Goal: Download file/media

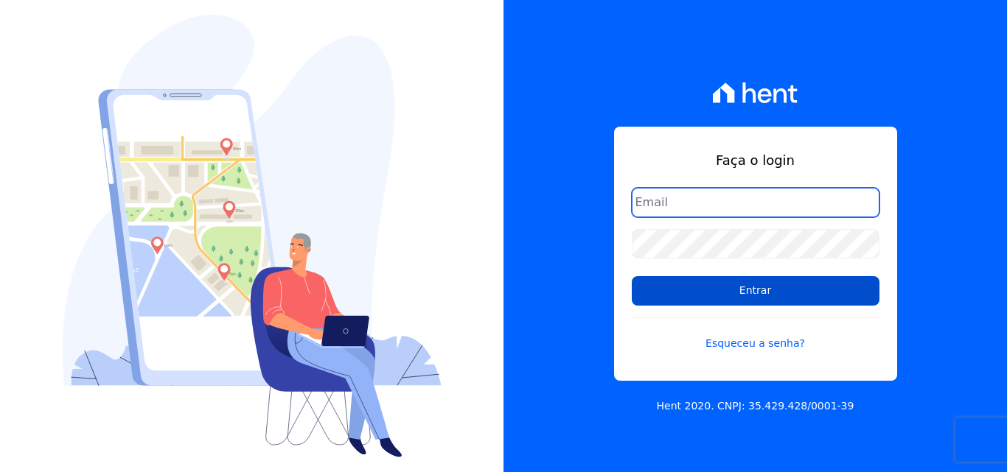
type input "[PERSON_NAME][EMAIL_ADDRESS][PERSON_NAME][DOMAIN_NAME]"
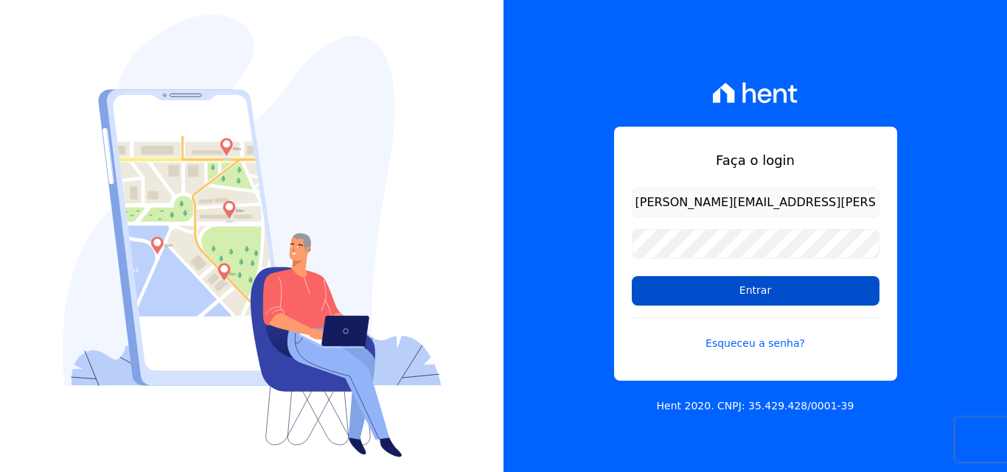
click at [745, 295] on input "Entrar" at bounding box center [756, 290] width 248 height 29
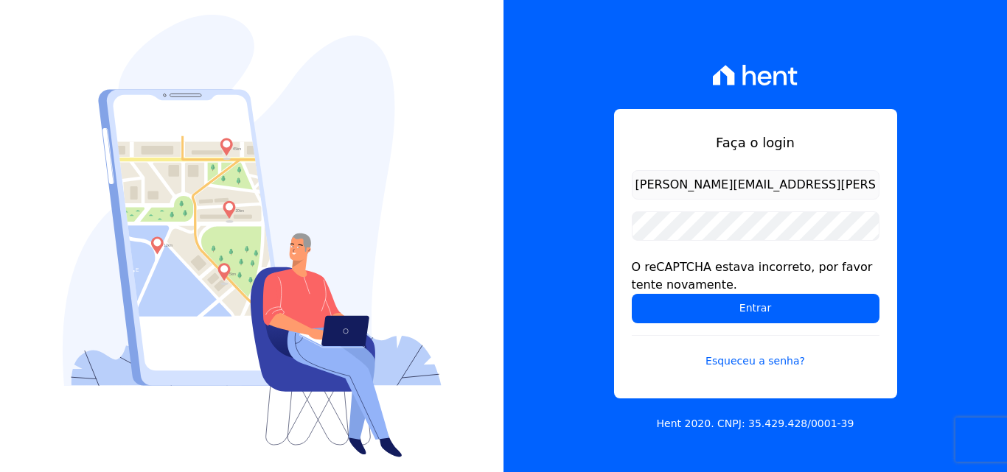
click at [836, 141] on h1 "Faça o login" at bounding box center [756, 143] width 248 height 20
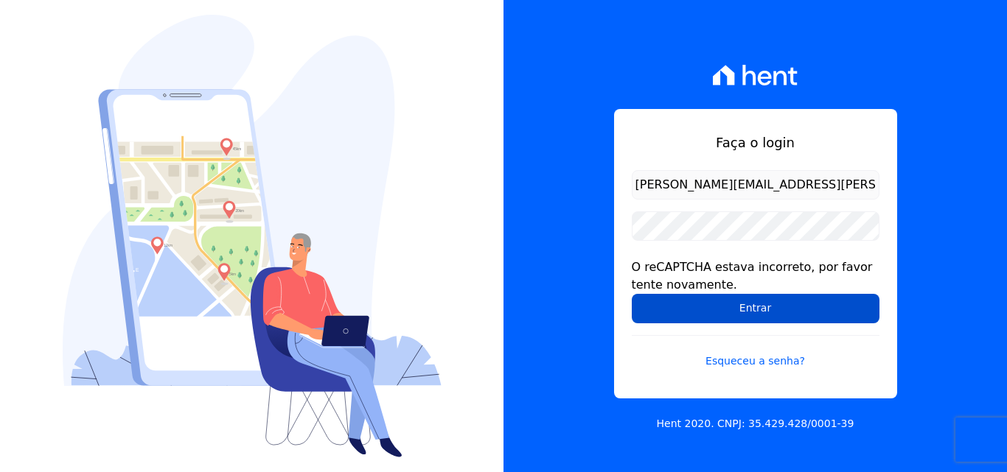
click at [774, 304] on input "Entrar" at bounding box center [756, 308] width 248 height 29
click at [697, 307] on input "Entrar" at bounding box center [756, 308] width 248 height 29
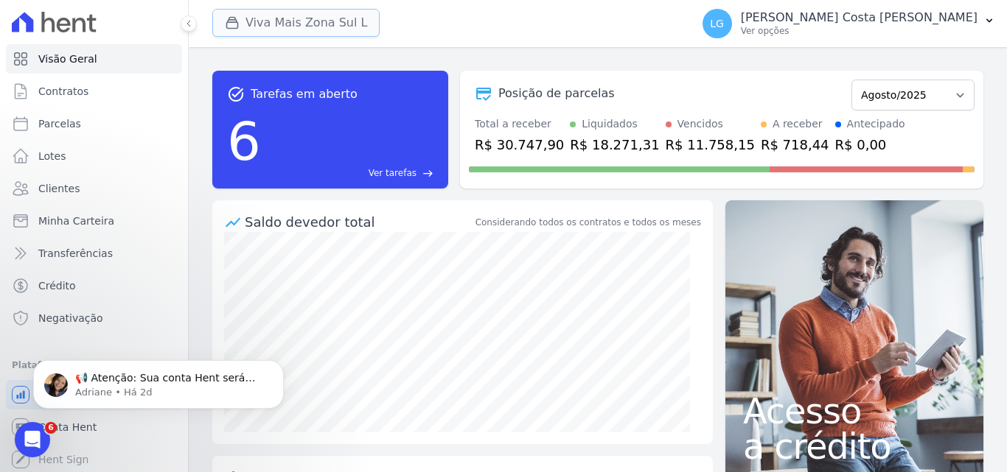
click at [326, 13] on button "Viva Mais Zona Sul L" at bounding box center [295, 23] width 167 height 28
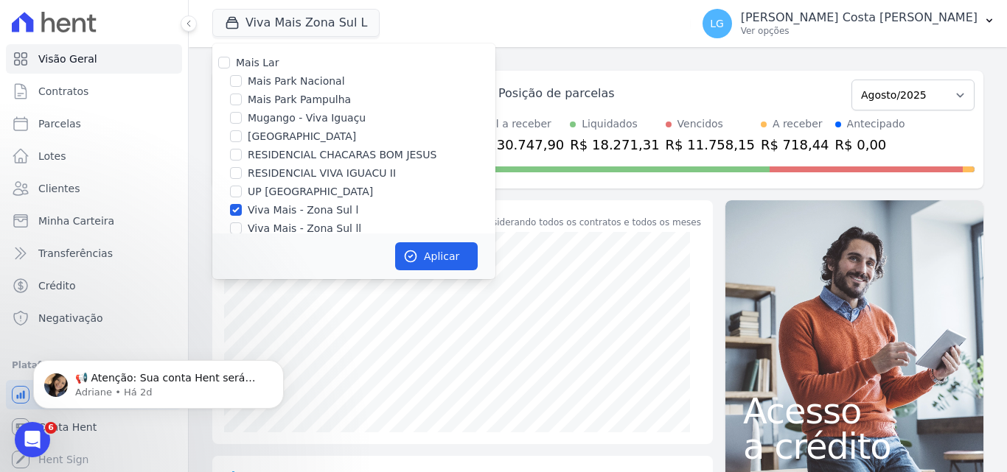
click at [252, 65] on label "Mais Lar" at bounding box center [257, 63] width 43 height 12
click at [230, 65] on input "Mais Lar" at bounding box center [224, 63] width 12 height 12
checkbox input "true"
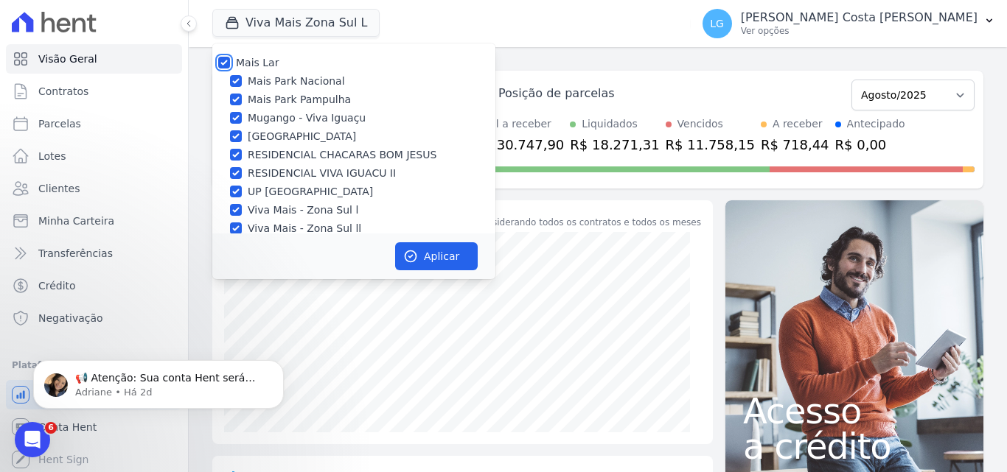
checkbox input "true"
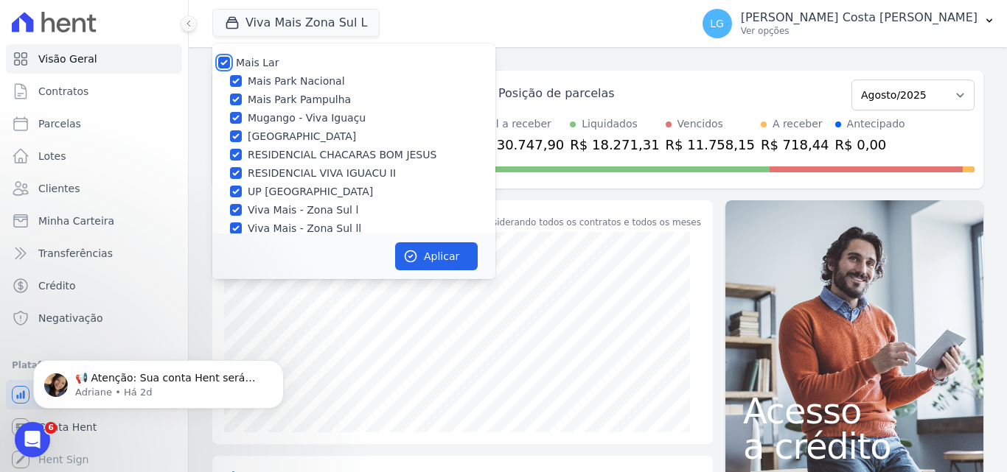
checkbox input "true"
click at [422, 262] on button "Aplicar" at bounding box center [436, 256] width 83 height 28
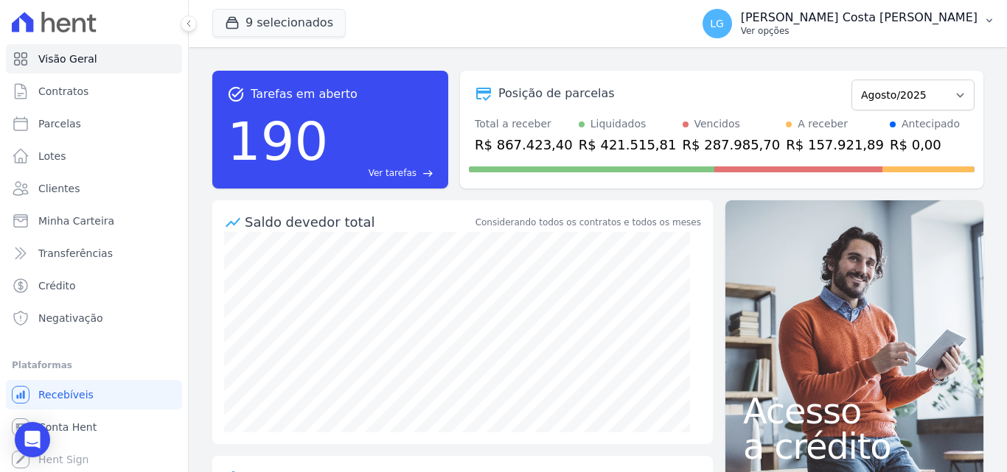
click at [840, 24] on p "Luiz Guilherme Costa Nascimento" at bounding box center [859, 17] width 237 height 15
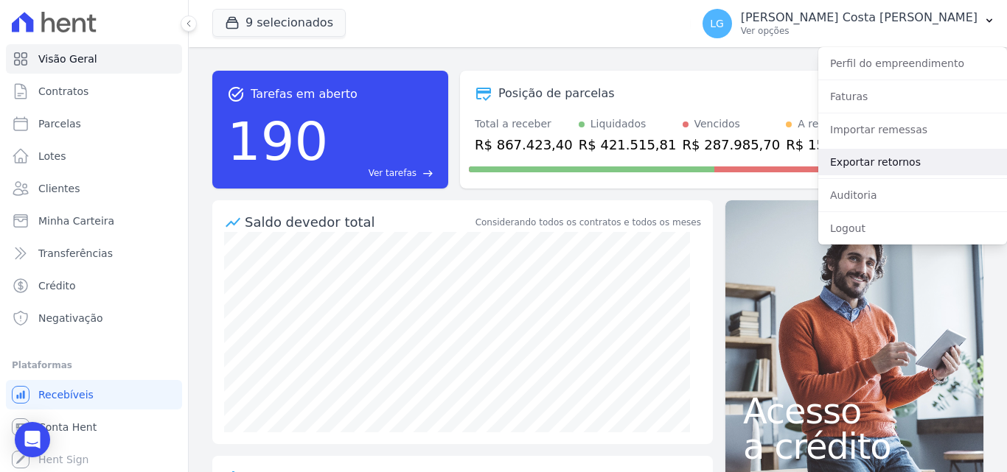
click at [858, 164] on link "Exportar retornos" at bounding box center [912, 162] width 189 height 27
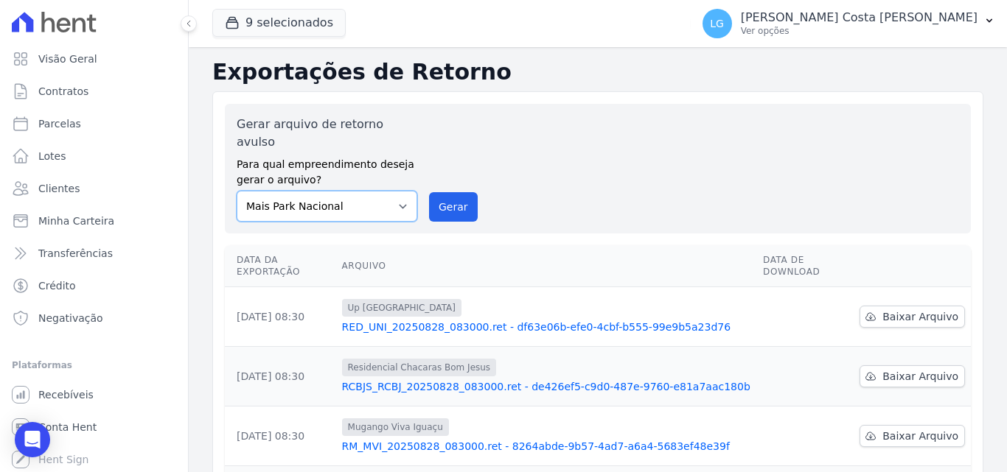
click at [395, 191] on select "Mais Park Nacional Mais Park Pampulha Mugango - Viva Iguaçu Parque Primavera RE…" at bounding box center [327, 206] width 181 height 31
click at [401, 123] on label "Gerar arquivo de retorno avulso" at bounding box center [327, 133] width 181 height 35
click at [260, 13] on button "9 selecionados" at bounding box center [278, 23] width 133 height 28
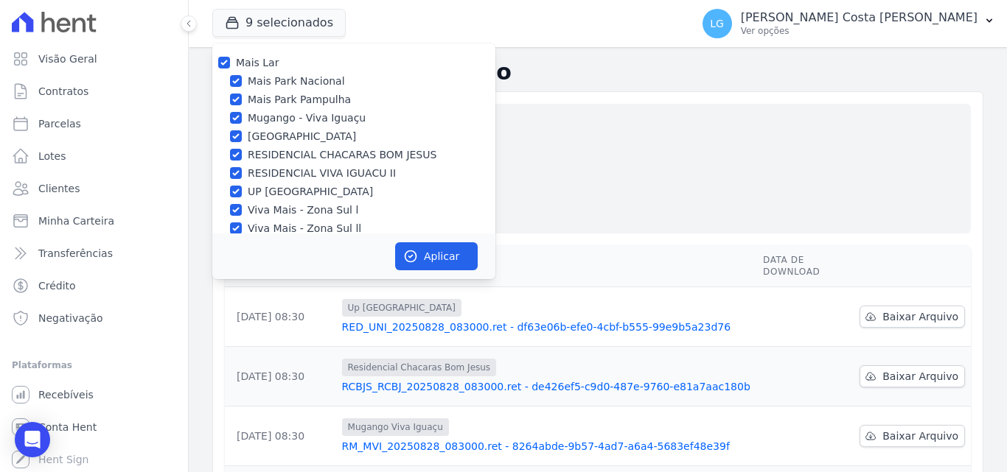
click at [252, 65] on label "Mais Lar" at bounding box center [257, 63] width 43 height 12
click at [230, 65] on input "Mais Lar" at bounding box center [224, 63] width 12 height 12
checkbox input "false"
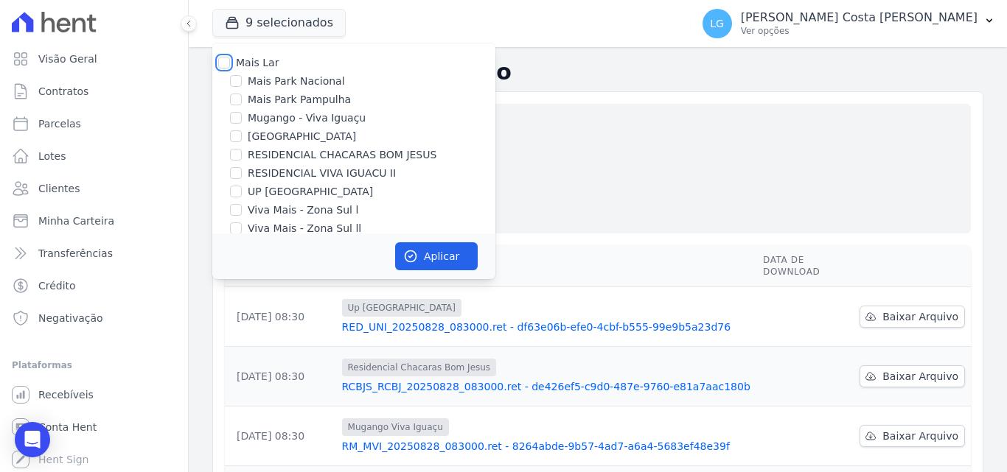
checkbox input "false"
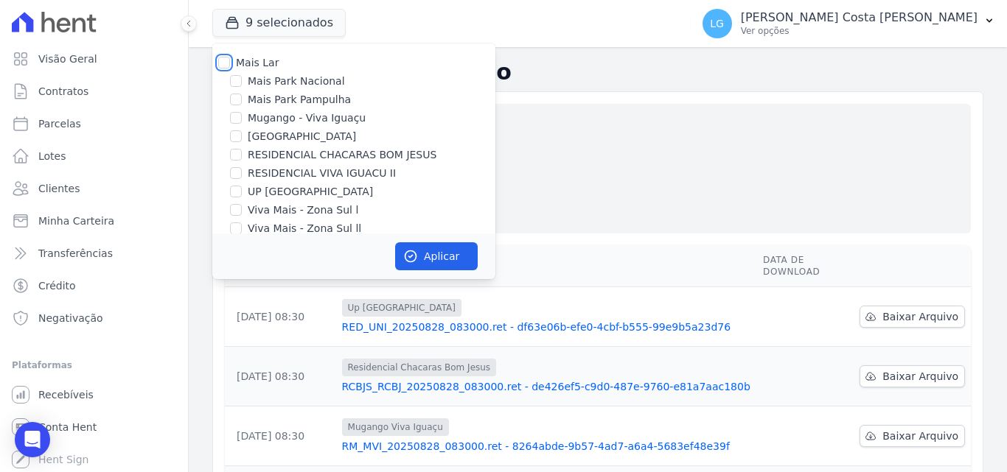
checkbox input "false"
click at [255, 85] on label "Mais Park Nacional" at bounding box center [296, 81] width 97 height 15
click at [242, 85] on input "Mais Park Nacional" at bounding box center [236, 81] width 12 height 12
checkbox input "true"
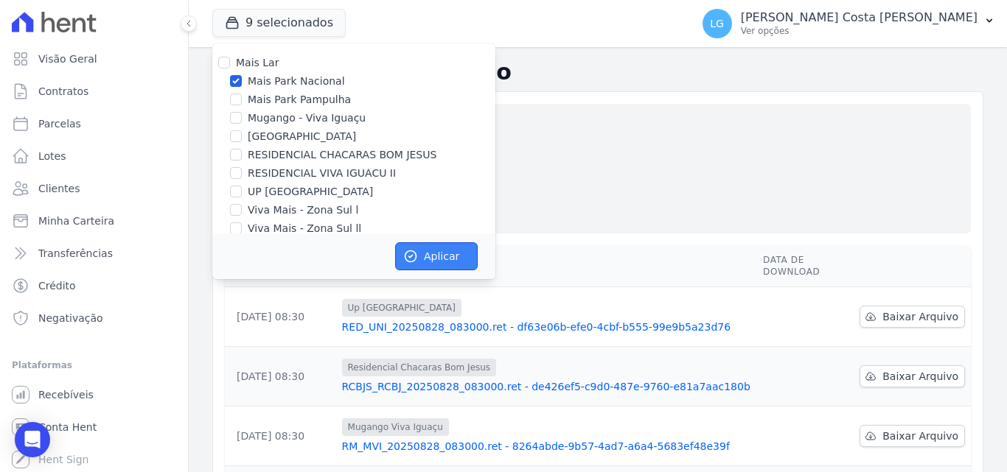
click at [421, 257] on button "Aplicar" at bounding box center [436, 256] width 83 height 28
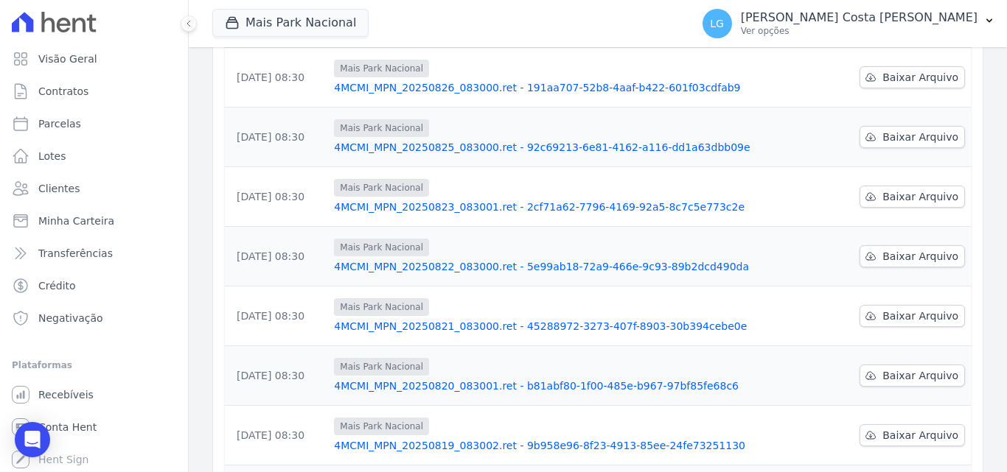
scroll to position [385, 0]
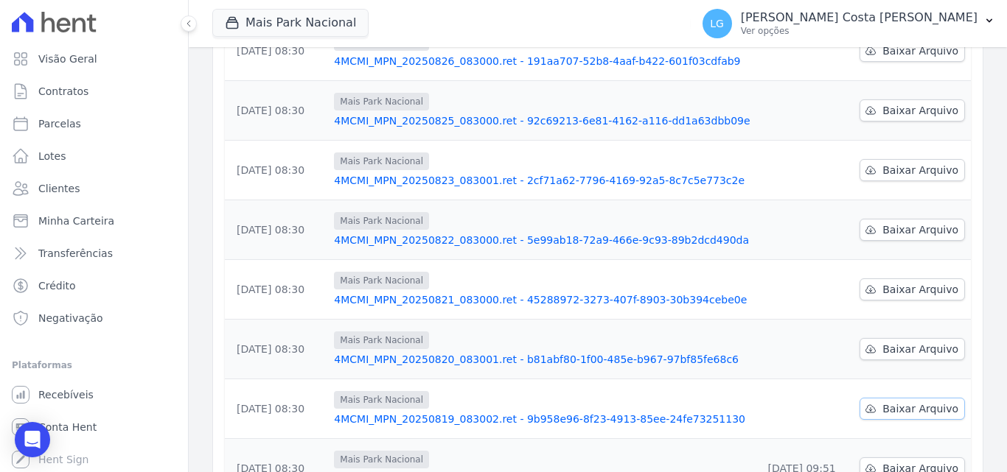
click at [887, 402] on span "Baixar Arquivo" at bounding box center [920, 409] width 76 height 15
click at [939, 342] on span "Baixar Arquivo" at bounding box center [920, 349] width 76 height 15
click at [920, 282] on span "Baixar Arquivo" at bounding box center [920, 289] width 76 height 15
click at [914, 223] on span "Baixar Arquivo" at bounding box center [920, 230] width 76 height 15
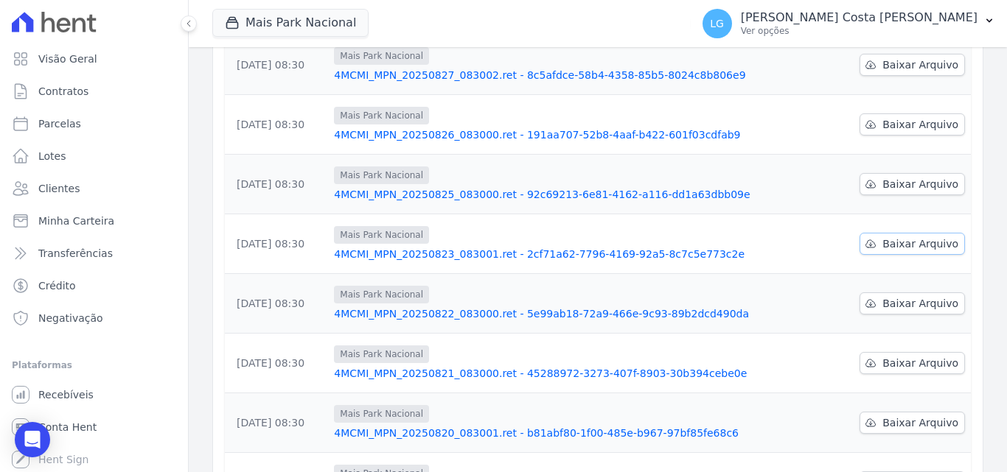
click at [915, 237] on span "Baixar Arquivo" at bounding box center [920, 244] width 76 height 15
click at [917, 177] on span "Baixar Arquivo" at bounding box center [920, 184] width 76 height 15
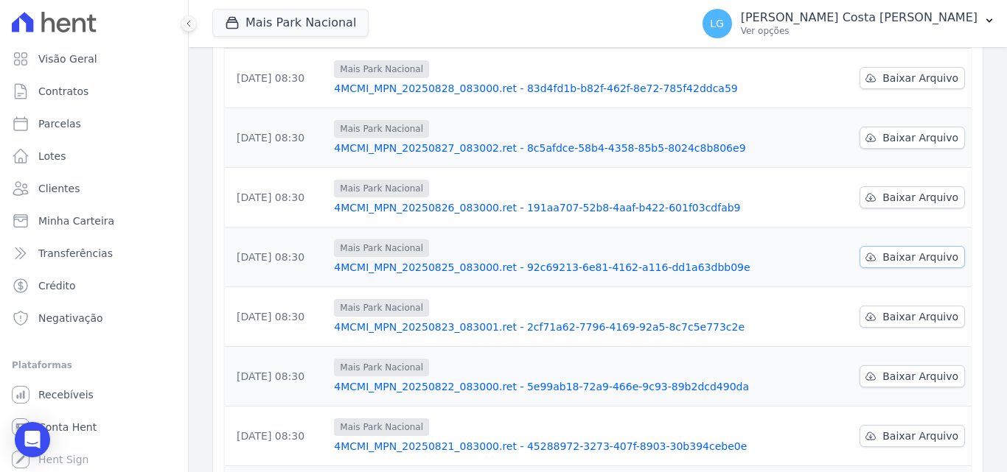
scroll to position [238, 0]
click at [915, 191] on span "Baixar Arquivo" at bounding box center [920, 198] width 76 height 15
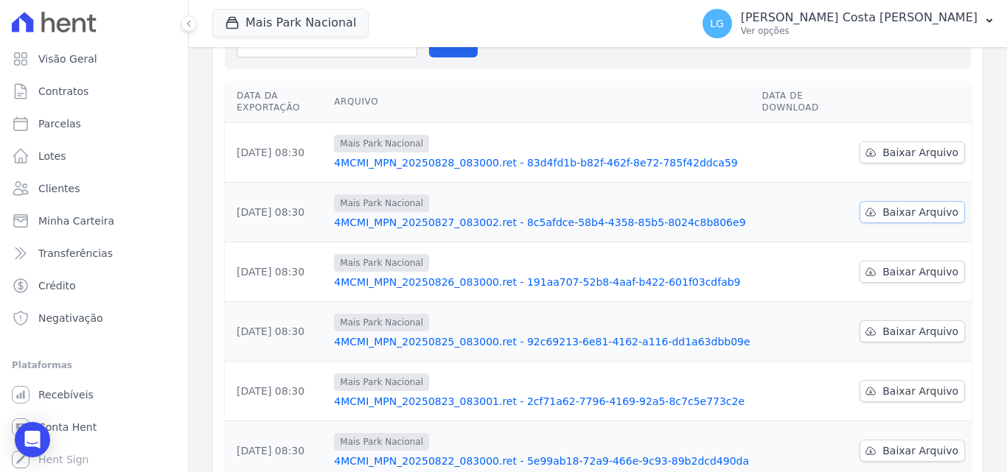
click at [912, 201] on link "Baixar Arquivo" at bounding box center [911, 212] width 105 height 22
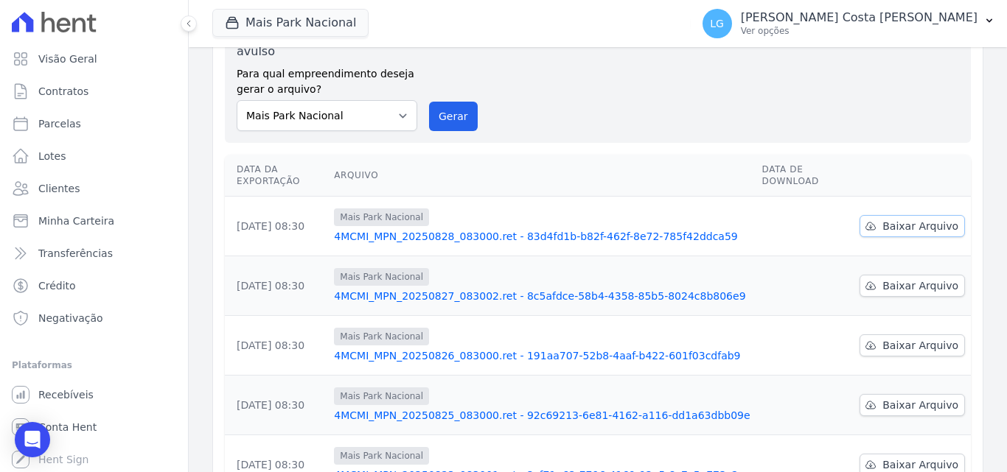
click at [912, 219] on span "Baixar Arquivo" at bounding box center [920, 226] width 76 height 15
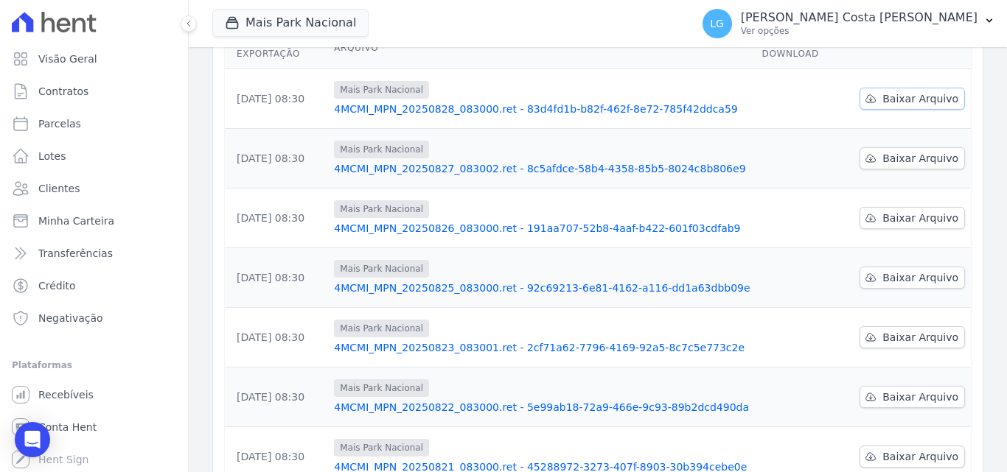
scroll to position [0, 0]
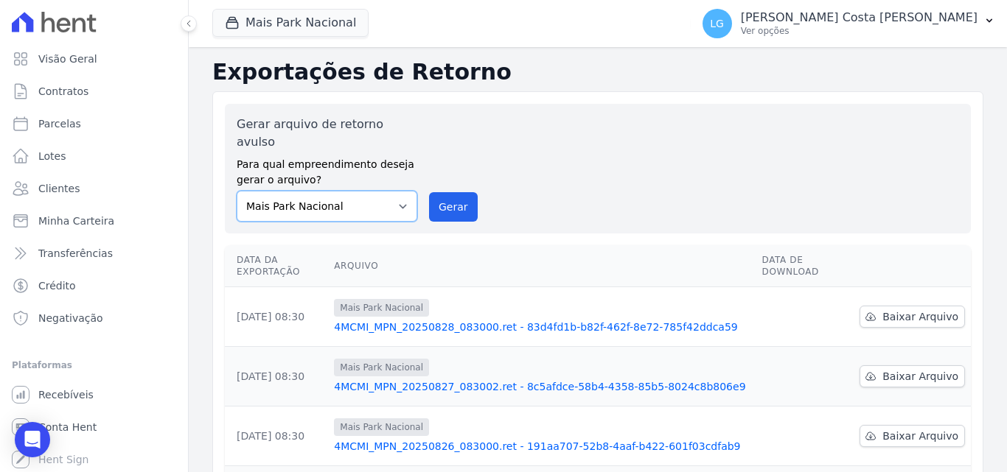
click at [351, 197] on select "Mais Park Nacional Mais Park Pampulha Mugango - Viva Iguaçu Parque Primavera RE…" at bounding box center [327, 206] width 181 height 31
select select "7a266eff-a90a-4bf5-8f48-74eb51a2d9c6"
click at [237, 191] on select "Mais Park Nacional Mais Park Pampulha Mugango - Viva Iguaçu Parque Primavera RE…" at bounding box center [327, 206] width 181 height 31
click at [327, 27] on button "Mais Park Nacional" at bounding box center [290, 23] width 156 height 28
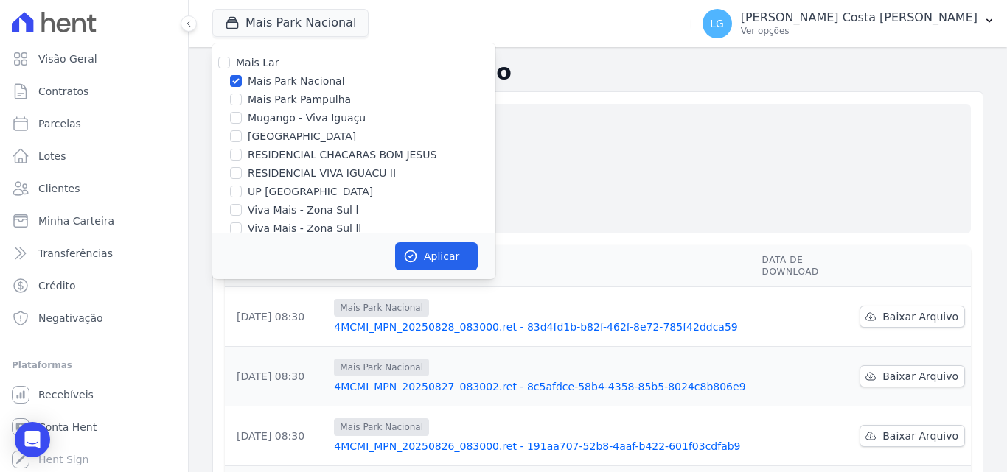
click at [326, 95] on label "Mais Park Pampulha" at bounding box center [299, 99] width 103 height 15
click at [242, 95] on input "Mais Park Pampulha" at bounding box center [236, 100] width 12 height 12
checkbox input "true"
click at [326, 85] on label "Mais Park Nacional" at bounding box center [296, 81] width 97 height 15
click at [242, 85] on input "Mais Park Nacional" at bounding box center [236, 81] width 12 height 12
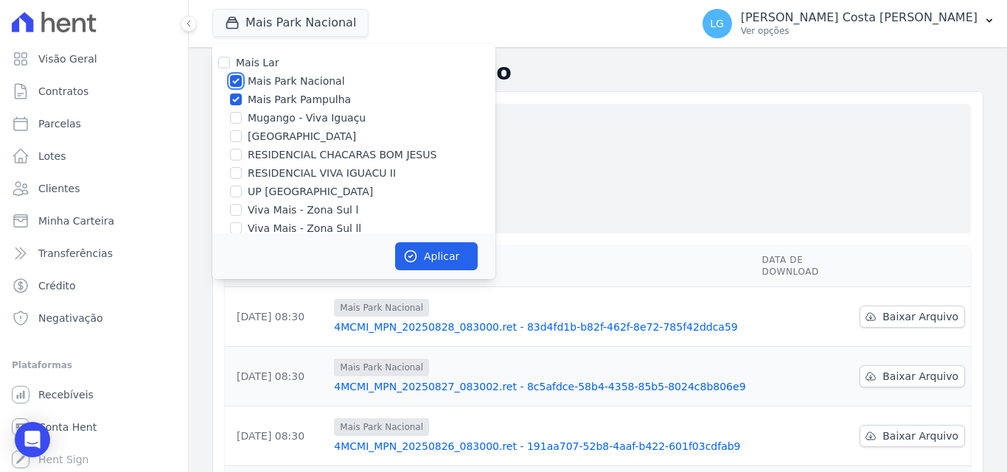
checkbox input "false"
click at [418, 251] on button "Aplicar" at bounding box center [436, 256] width 83 height 28
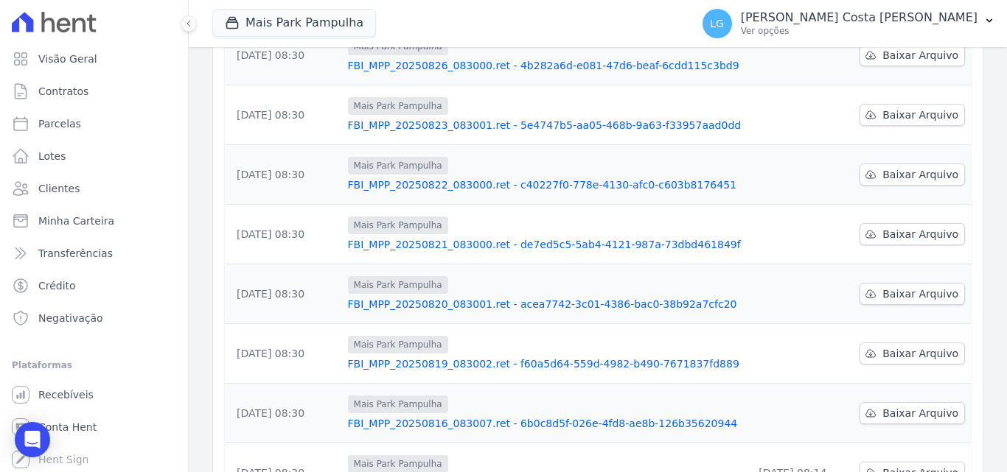
scroll to position [295, 0]
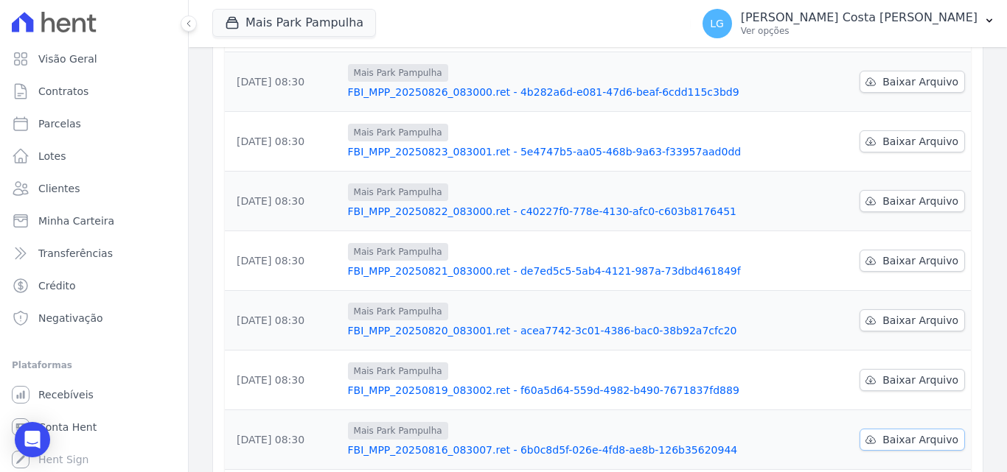
click at [895, 433] on span "Baixar Arquivo" at bounding box center [920, 440] width 76 height 15
click at [924, 369] on link "Baixar Arquivo" at bounding box center [911, 380] width 105 height 22
click at [920, 313] on span "Baixar Arquivo" at bounding box center [920, 320] width 76 height 15
click at [922, 250] on link "Baixar Arquivo" at bounding box center [911, 261] width 105 height 22
click at [929, 194] on span "Baixar Arquivo" at bounding box center [920, 201] width 76 height 15
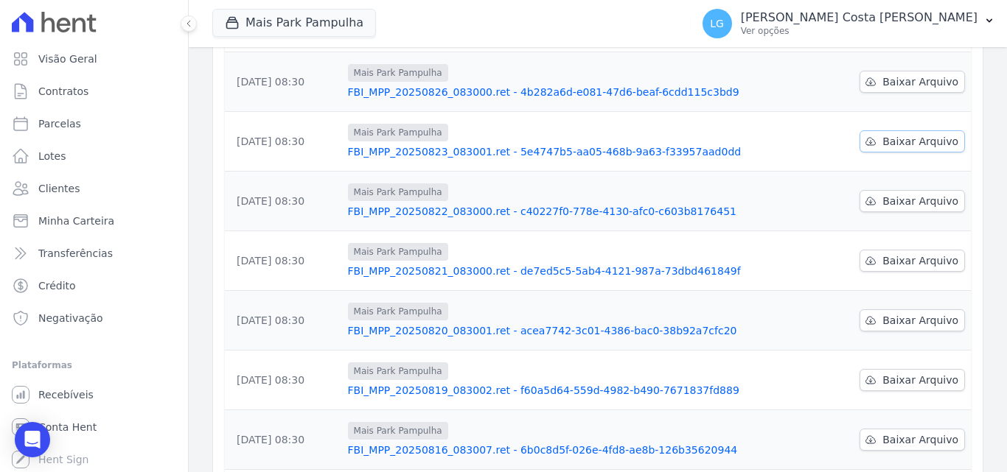
click at [923, 134] on span "Baixar Arquivo" at bounding box center [920, 141] width 76 height 15
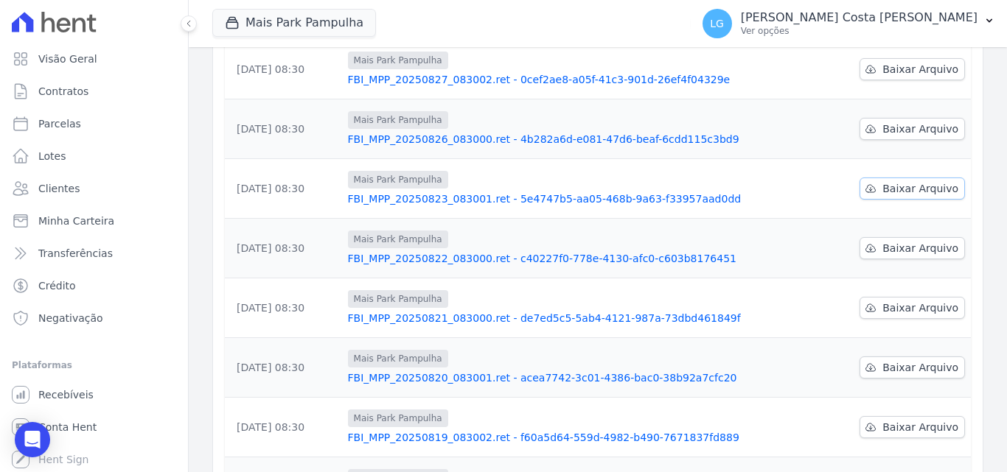
scroll to position [221, 0]
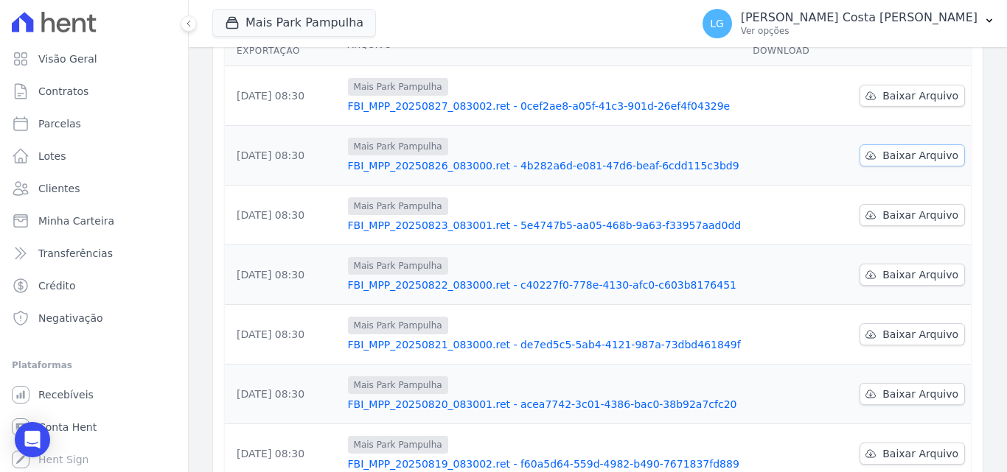
click at [915, 148] on span "Baixar Arquivo" at bounding box center [920, 155] width 76 height 15
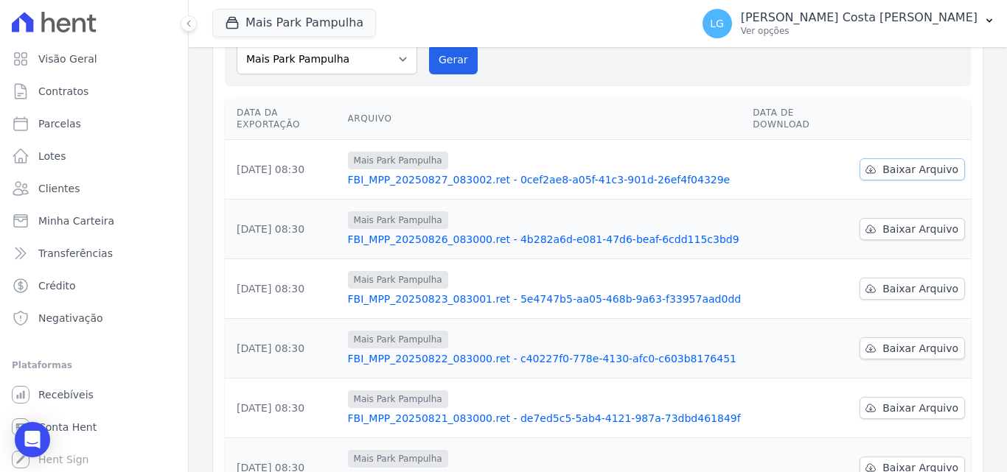
click at [914, 162] on span "Baixar Arquivo" at bounding box center [920, 169] width 76 height 15
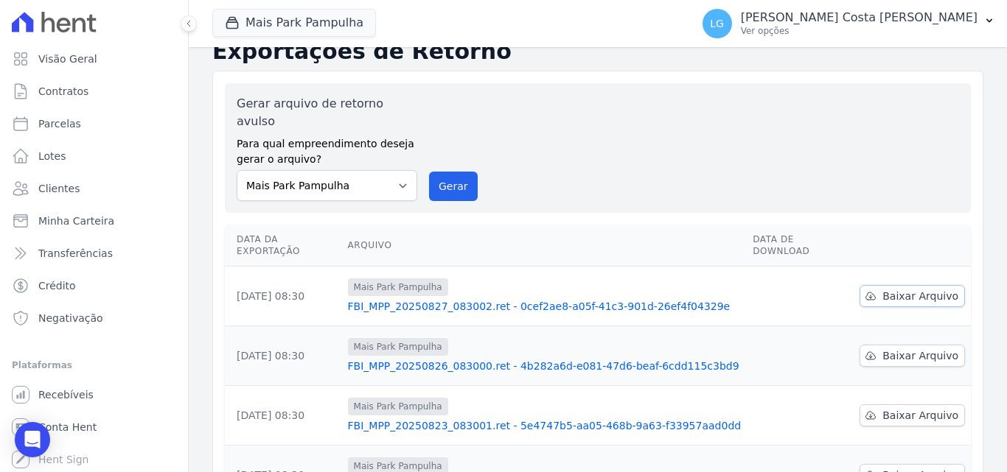
scroll to position [0, 0]
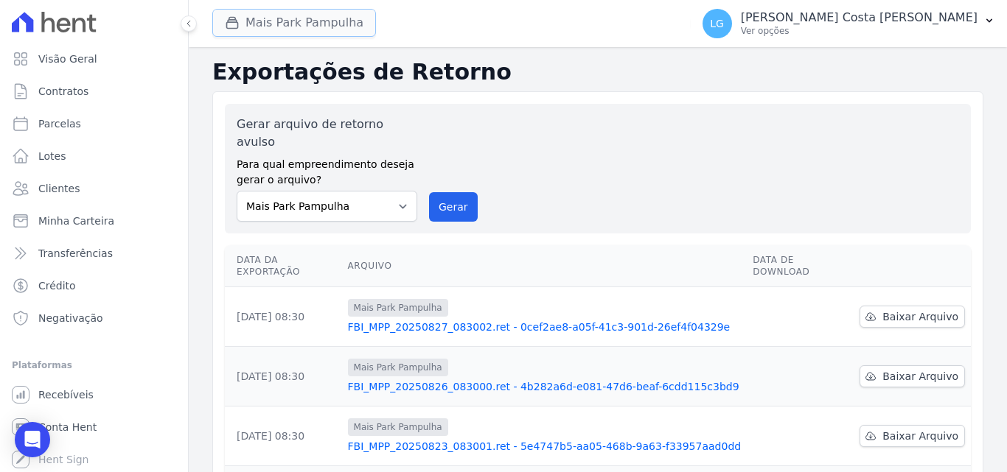
click at [297, 35] on button "Mais Park Pampulha" at bounding box center [294, 23] width 164 height 28
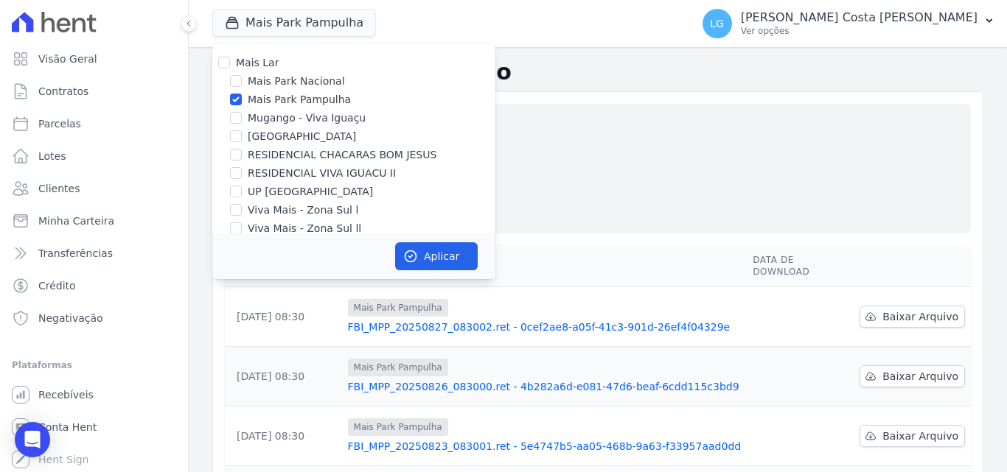
click at [272, 118] on label "Mugango - Viva Iguaçu" at bounding box center [307, 118] width 118 height 15
click at [242, 118] on input "Mugango - Viva Iguaçu" at bounding box center [236, 118] width 12 height 12
checkbox input "true"
click at [276, 99] on label "Mais Park Pampulha" at bounding box center [299, 99] width 103 height 15
click at [242, 99] on input "Mais Park Pampulha" at bounding box center [236, 100] width 12 height 12
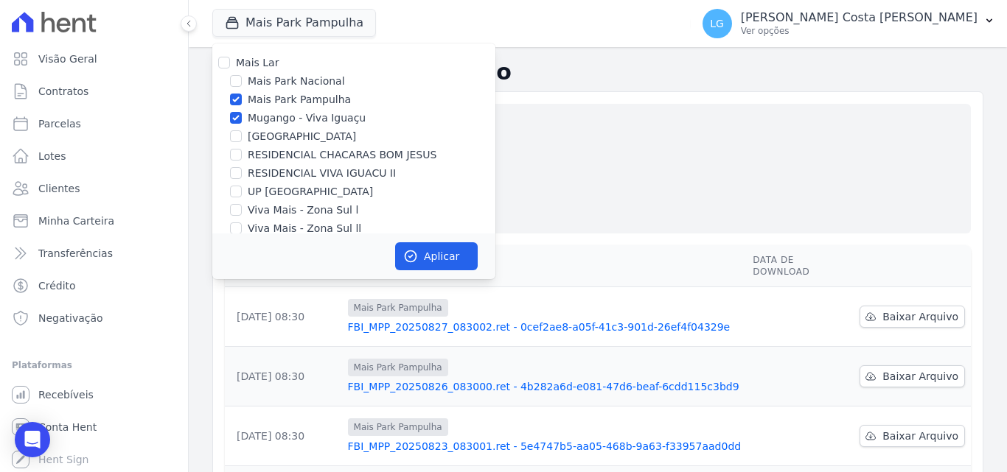
checkbox input "false"
click at [410, 259] on icon "button" at bounding box center [410, 256] width 15 height 15
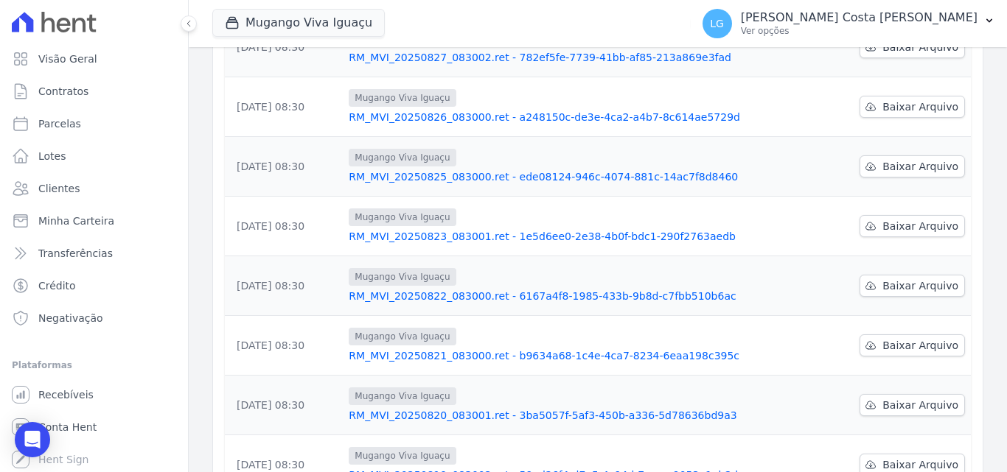
scroll to position [459, 0]
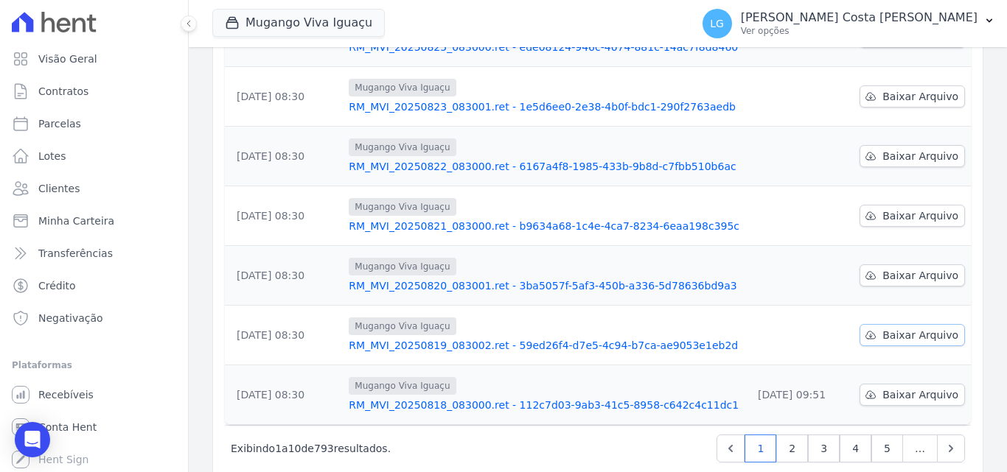
click at [908, 328] on span "Baixar Arquivo" at bounding box center [920, 335] width 76 height 15
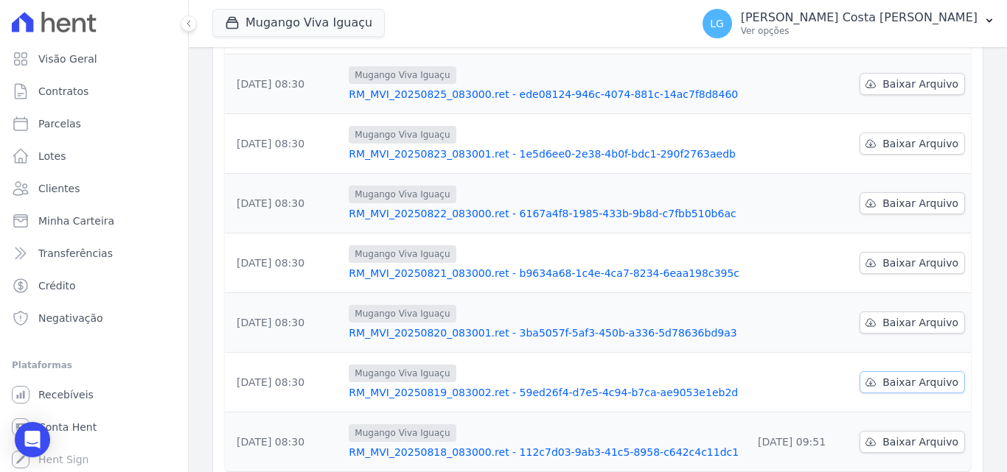
scroll to position [385, 0]
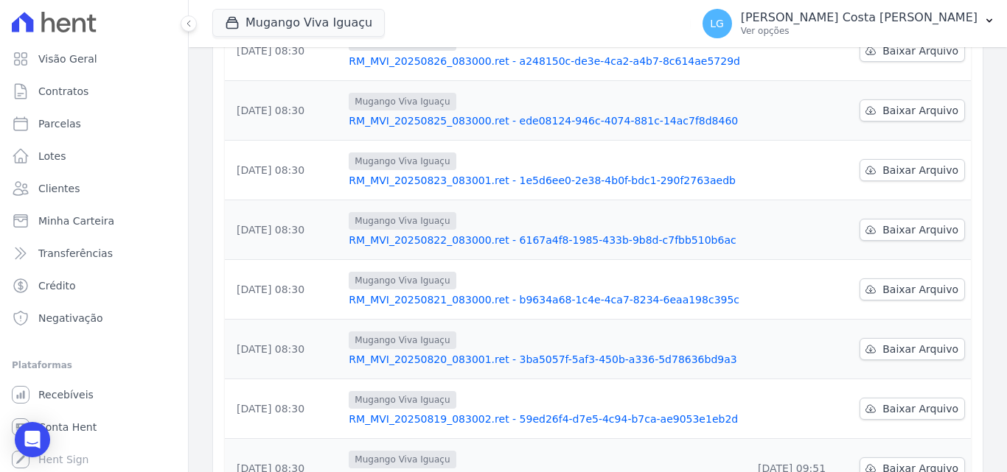
click at [980, 355] on div "Data da Exportação Arquivo Data de Download 28/08/2025, 08:30 Mugango Viva Igua…" at bounding box center [597, 179] width 793 height 651
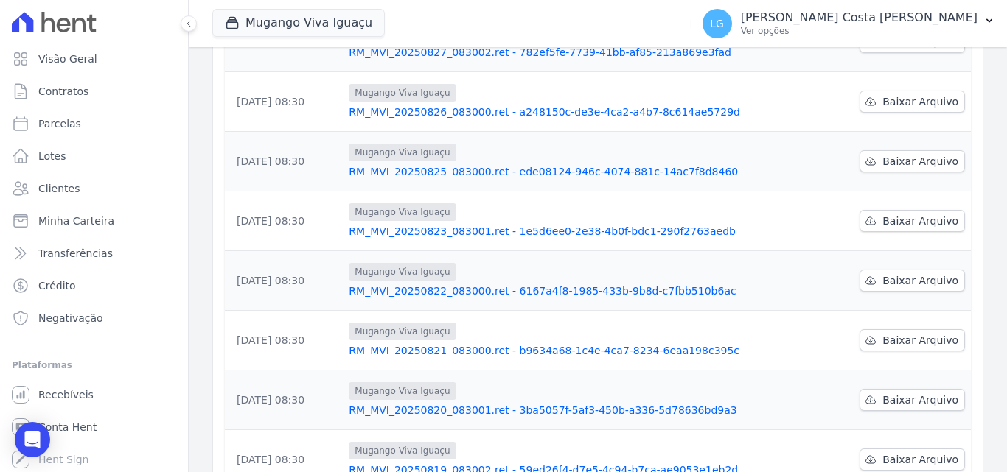
scroll to position [312, 0]
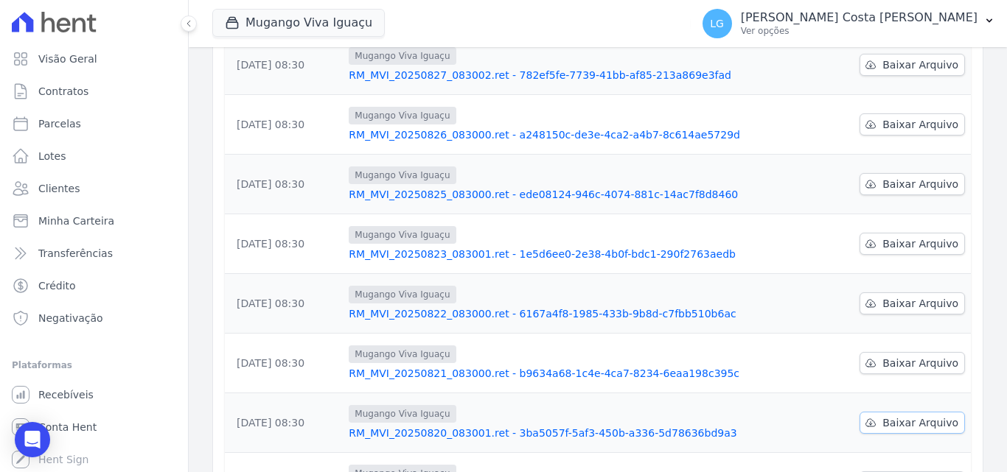
click at [906, 416] on span "Baixar Arquivo" at bounding box center [920, 423] width 76 height 15
click at [902, 356] on span "Baixar Arquivo" at bounding box center [920, 363] width 76 height 15
click at [912, 296] on span "Baixar Arquivo" at bounding box center [920, 303] width 76 height 15
click at [917, 237] on span "Baixar Arquivo" at bounding box center [920, 244] width 76 height 15
click at [914, 177] on span "Baixar Arquivo" at bounding box center [920, 184] width 76 height 15
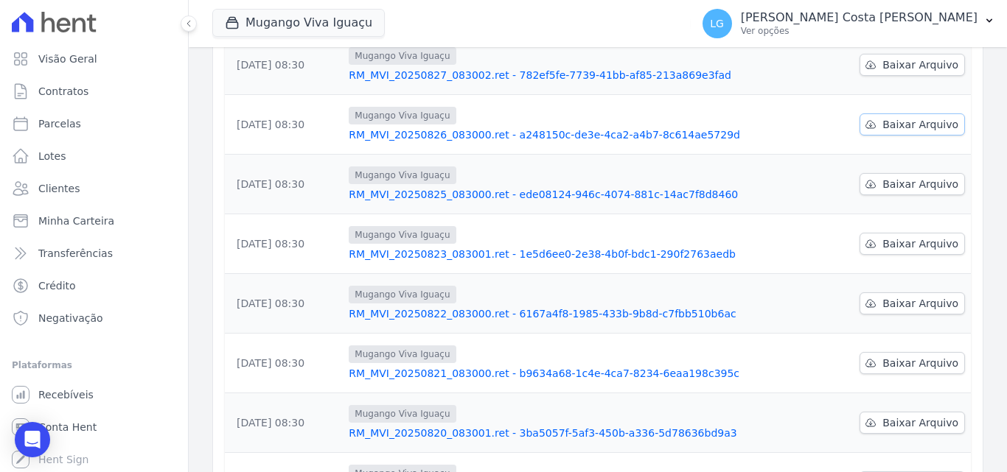
click at [898, 117] on span "Baixar Arquivo" at bounding box center [920, 124] width 76 height 15
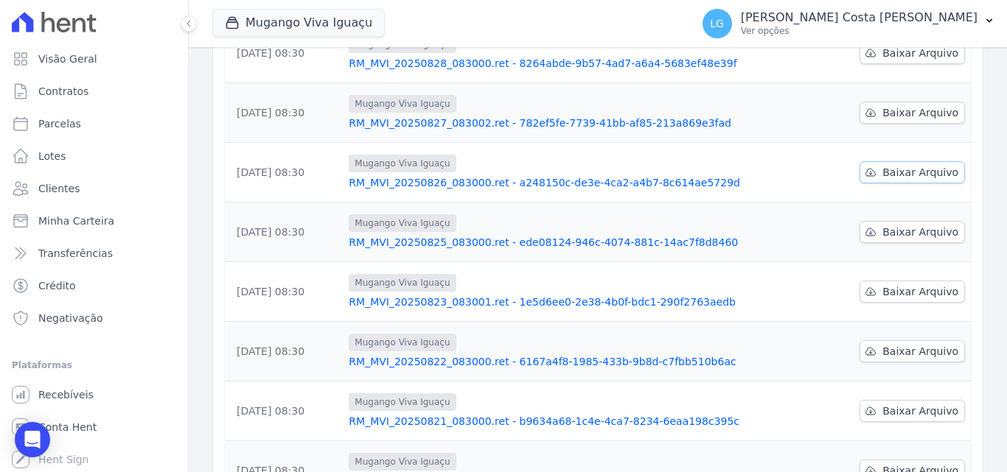
scroll to position [238, 0]
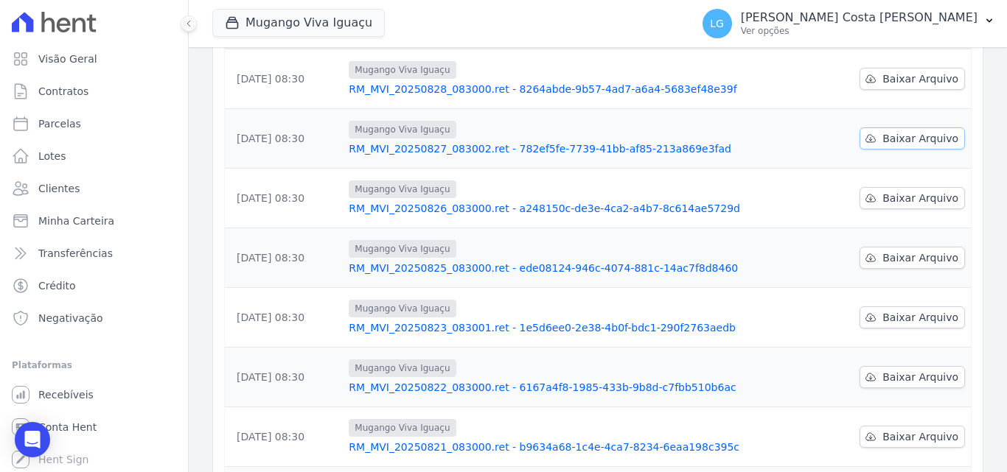
click at [903, 127] on link "Baixar Arquivo" at bounding box center [911, 138] width 105 height 22
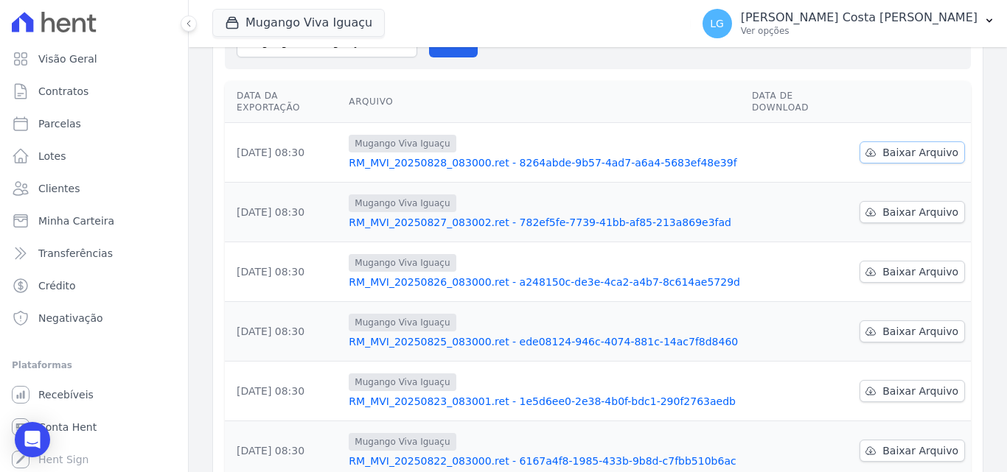
click at [903, 145] on span "Baixar Arquivo" at bounding box center [920, 152] width 76 height 15
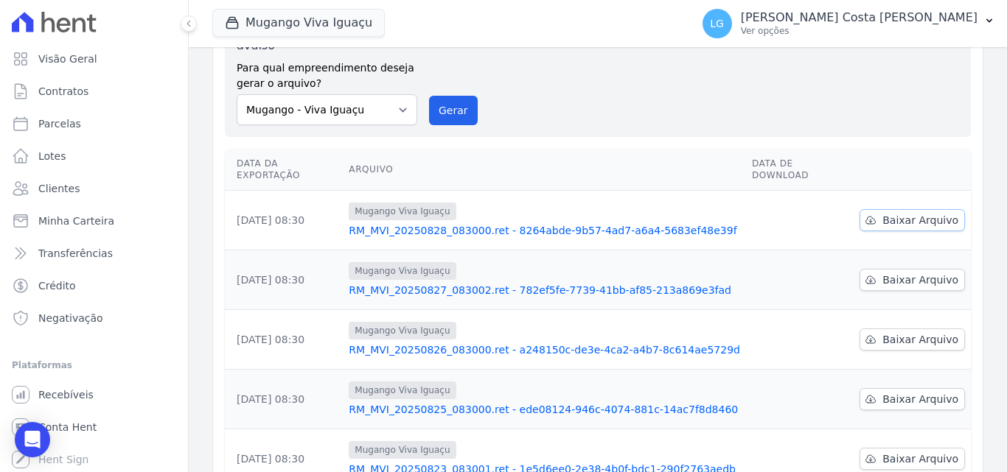
scroll to position [0, 0]
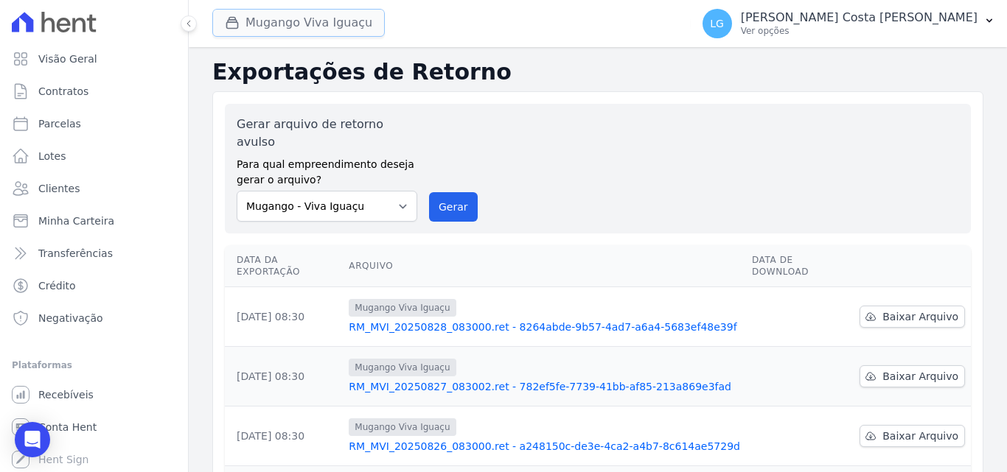
click at [313, 24] on button "Mugango Viva Iguaçu" at bounding box center [298, 23] width 172 height 28
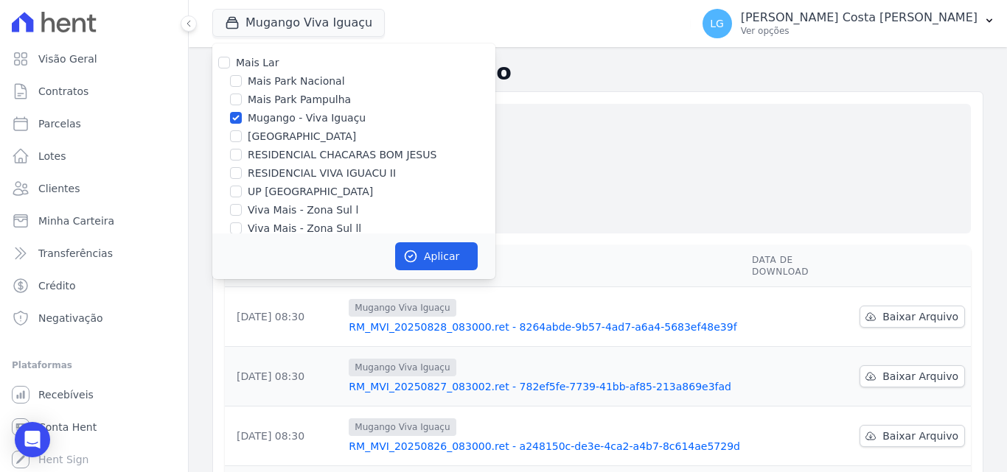
click at [279, 120] on label "Mugango - Viva Iguaçu" at bounding box center [307, 118] width 118 height 15
click at [242, 120] on input "Mugango - Viva Iguaçu" at bounding box center [236, 118] width 12 height 12
checkbox input "false"
click at [279, 136] on label "Parque Primavera" at bounding box center [302, 136] width 108 height 15
click at [242, 136] on input "Parque Primavera" at bounding box center [236, 136] width 12 height 12
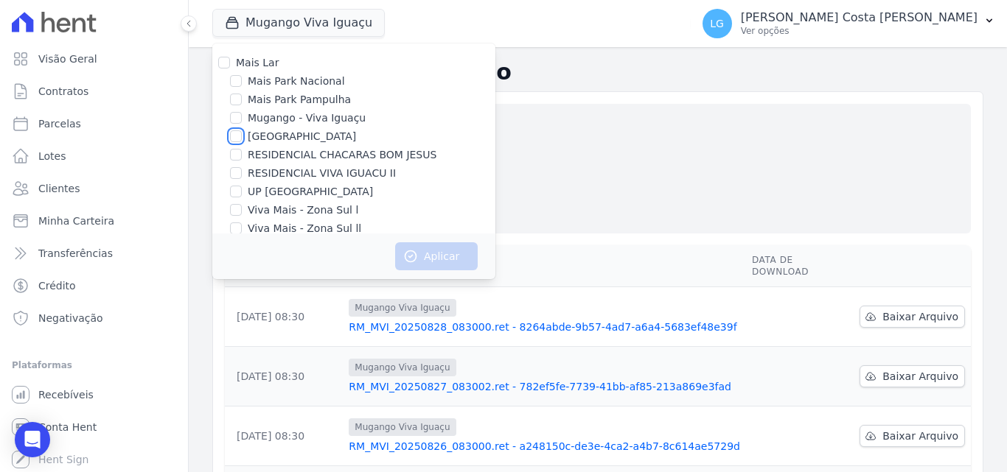
checkbox input "true"
click at [435, 255] on button "Aplicar" at bounding box center [436, 256] width 83 height 28
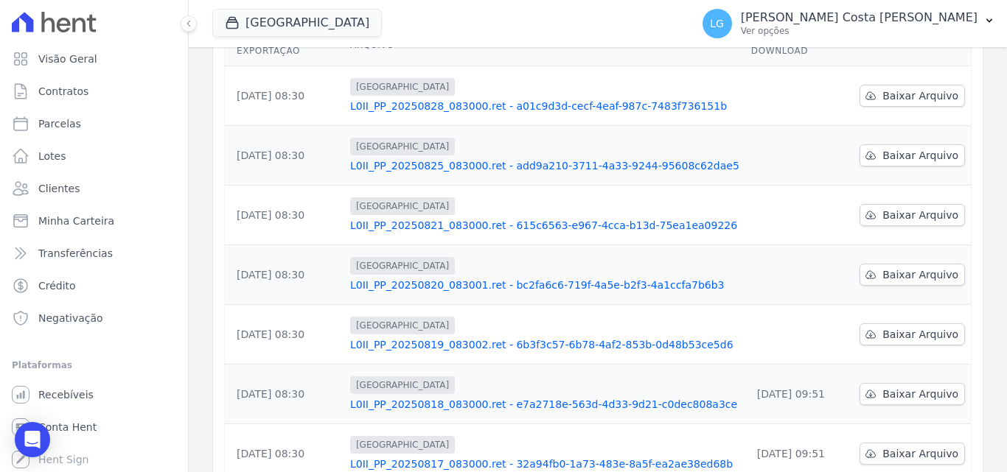
scroll to position [147, 0]
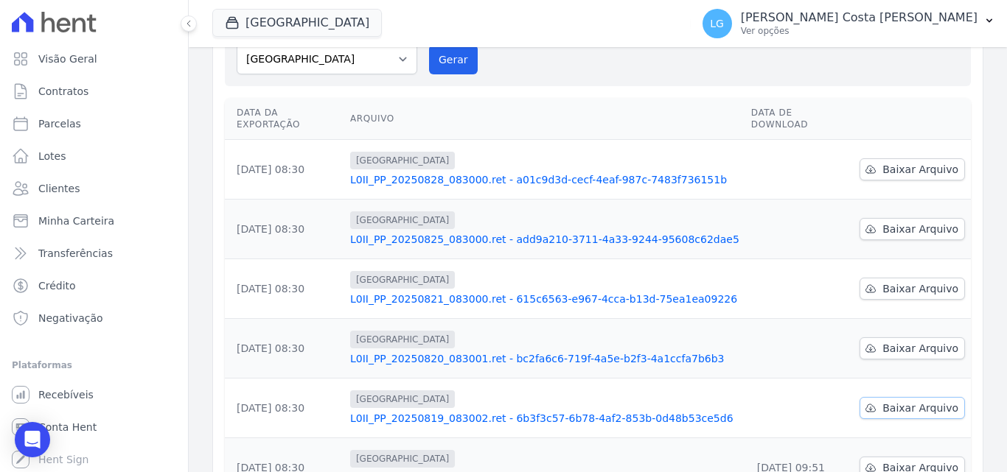
click at [909, 401] on span "Baixar Arquivo" at bounding box center [920, 408] width 76 height 15
click at [962, 318] on div "Data da Exportação Arquivo Data de Download 28/08/2025, 08:30 Parque Primavera …" at bounding box center [597, 417] width 793 height 651
click at [946, 341] on span "Baixar Arquivo" at bounding box center [920, 348] width 76 height 15
click at [921, 281] on span "Baixar Arquivo" at bounding box center [920, 288] width 76 height 15
click at [926, 222] on span "Baixar Arquivo" at bounding box center [920, 229] width 76 height 15
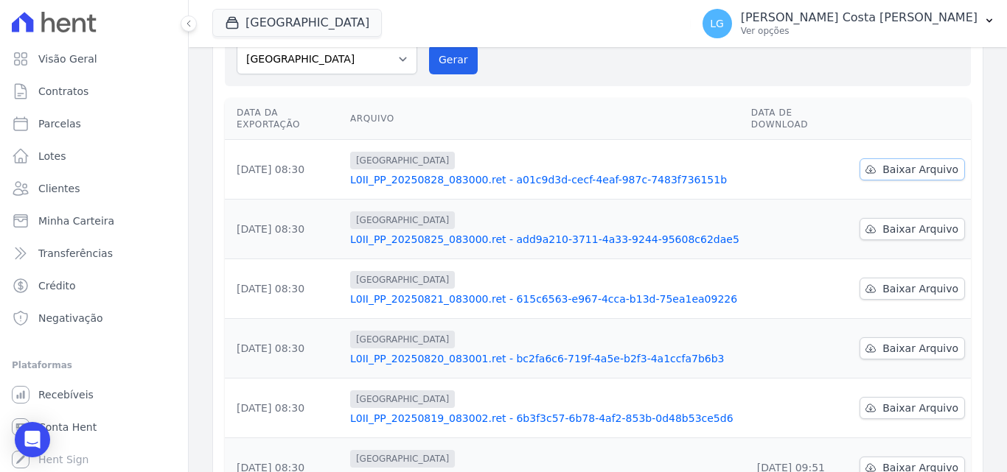
click at [911, 162] on span "Baixar Arquivo" at bounding box center [920, 169] width 76 height 15
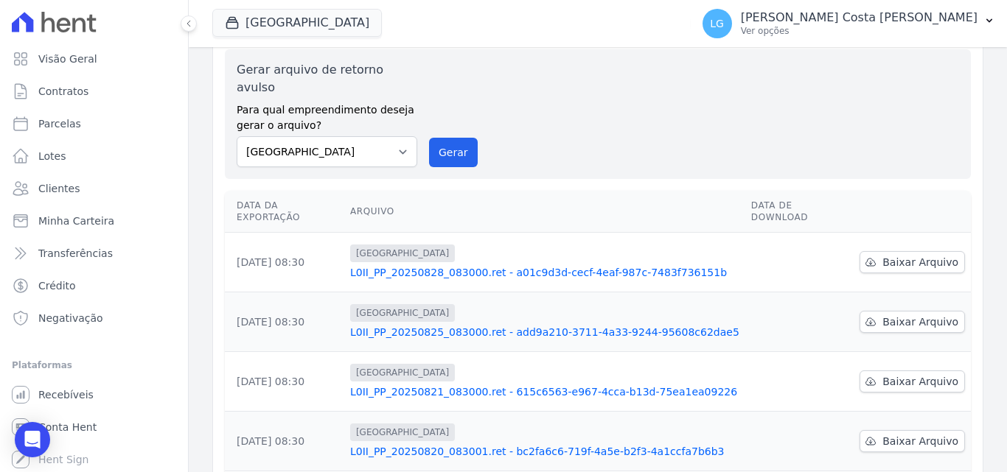
scroll to position [0, 0]
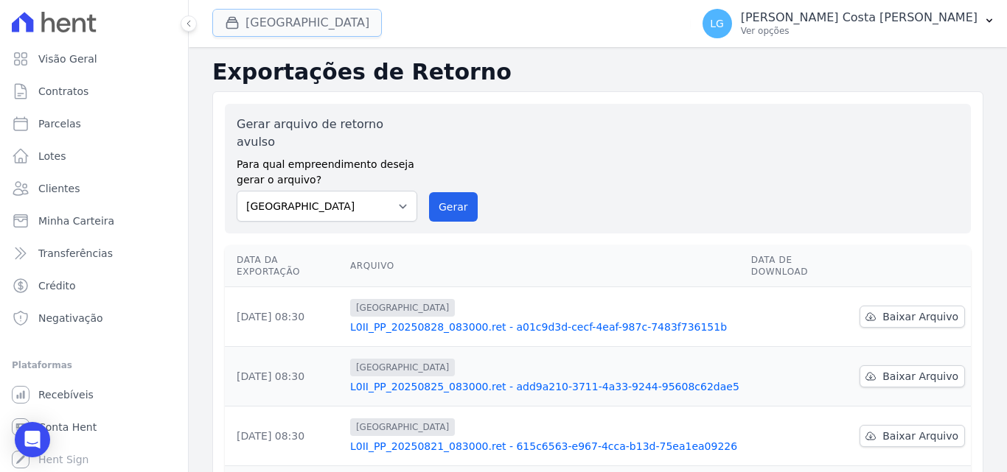
click at [305, 26] on button "Parque Primavera" at bounding box center [296, 23] width 169 height 28
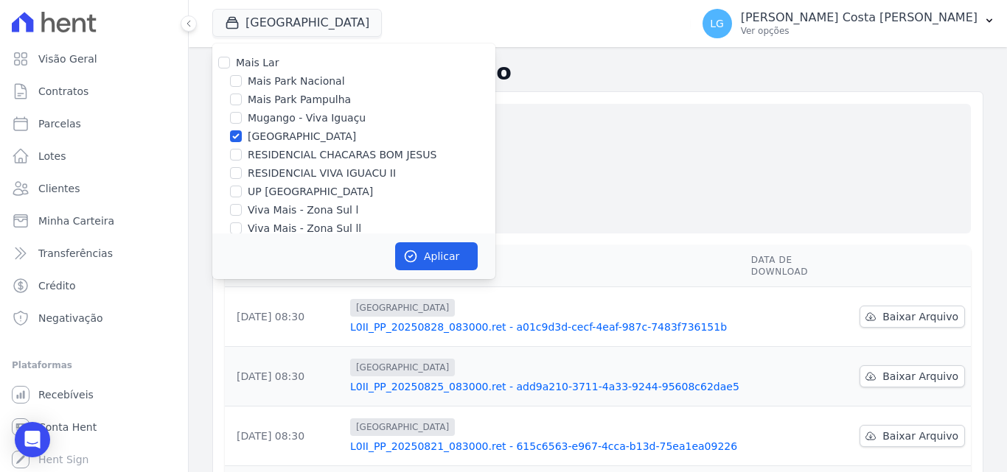
click at [286, 150] on label "RESIDENCIAL CHACARAS BOM JESUS" at bounding box center [342, 154] width 189 height 15
click at [242, 150] on input "RESIDENCIAL CHACARAS BOM JESUS" at bounding box center [236, 155] width 12 height 12
checkbox input "true"
click at [292, 134] on label "Parque Primavera" at bounding box center [302, 136] width 108 height 15
click at [242, 134] on input "Parque Primavera" at bounding box center [236, 136] width 12 height 12
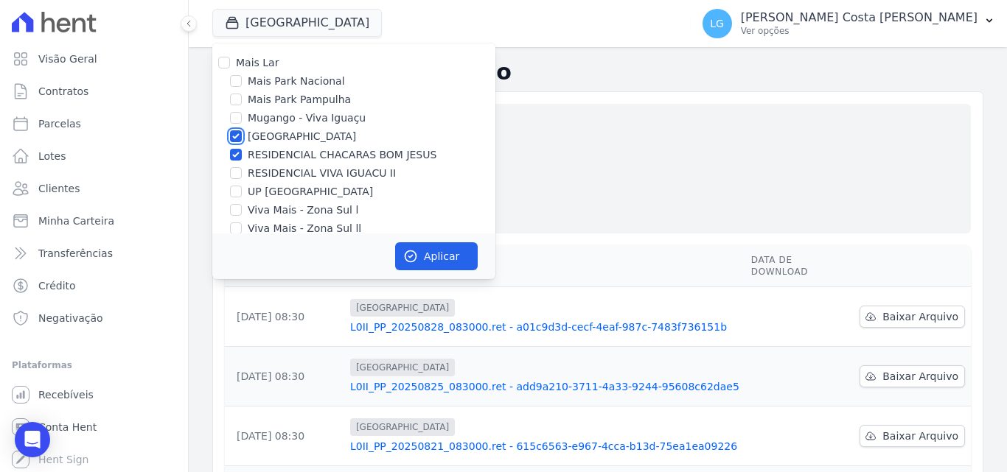
checkbox input "false"
click at [432, 260] on button "Aplicar" at bounding box center [436, 256] width 83 height 28
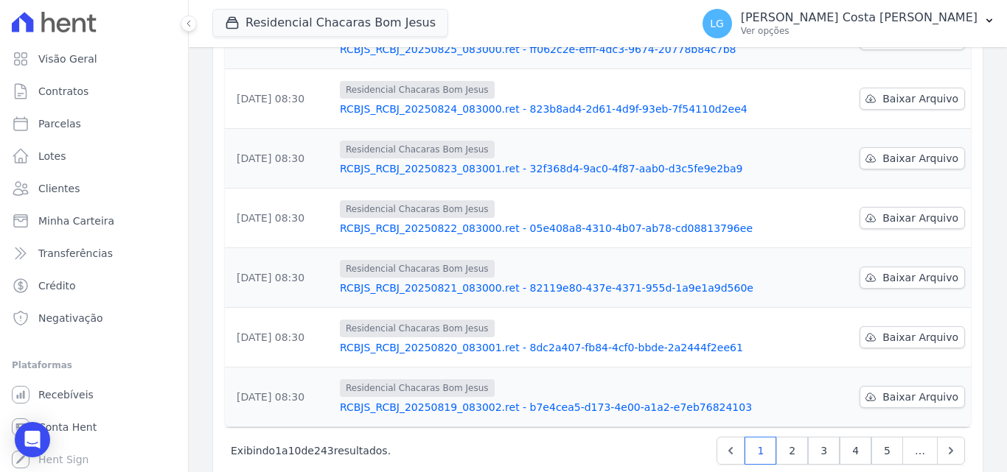
scroll to position [459, 0]
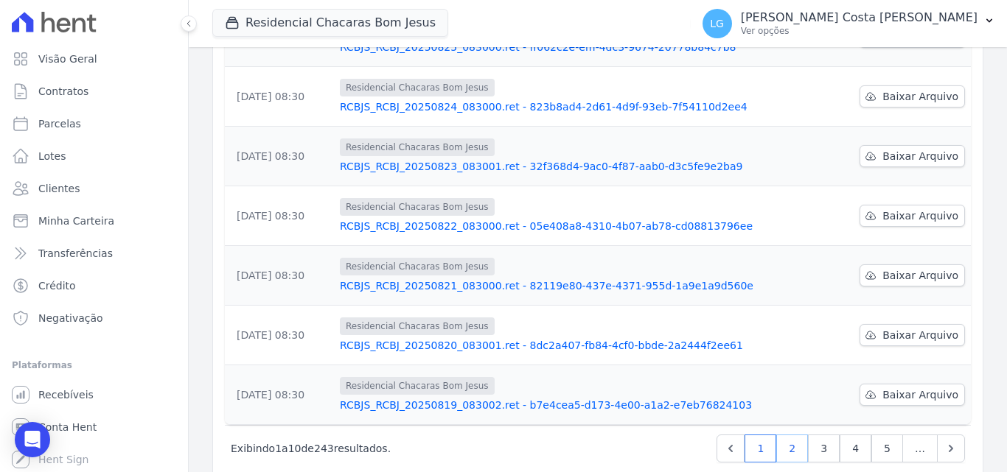
click at [780, 435] on link "2" at bounding box center [792, 449] width 32 height 28
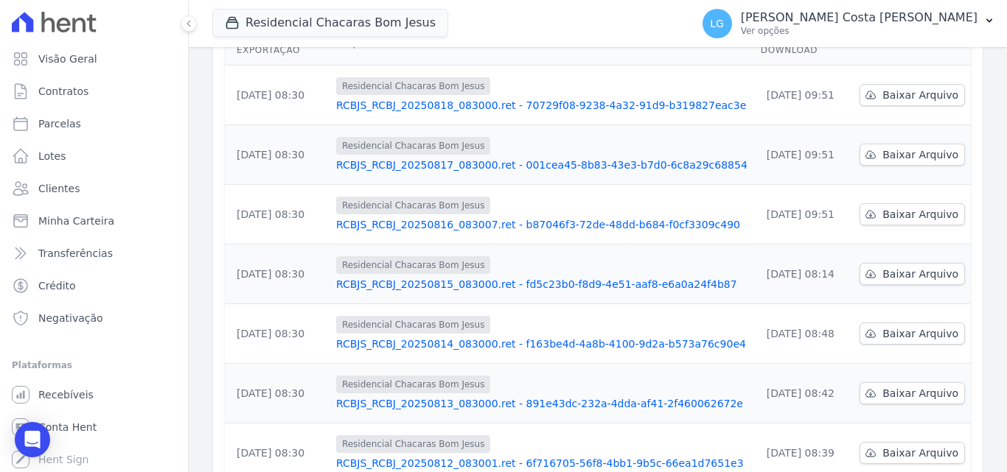
scroll to position [442, 0]
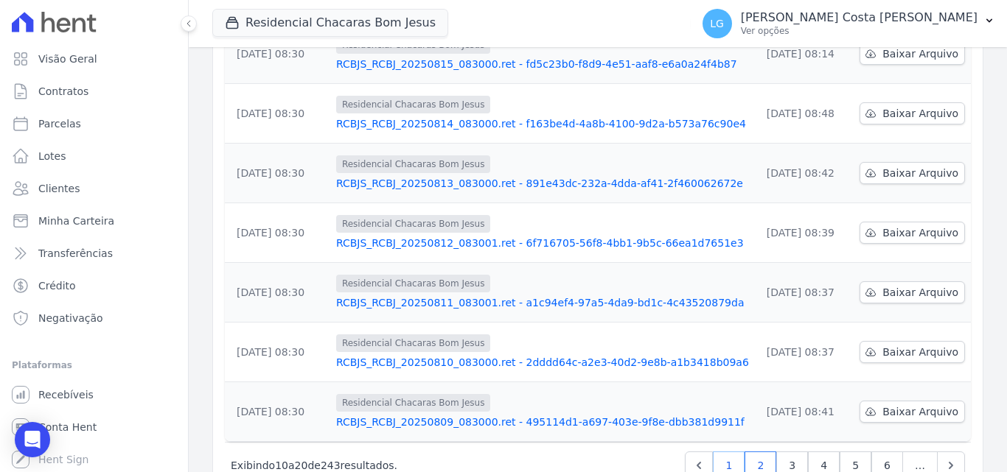
click at [728, 452] on link "1" at bounding box center [729, 466] width 32 height 28
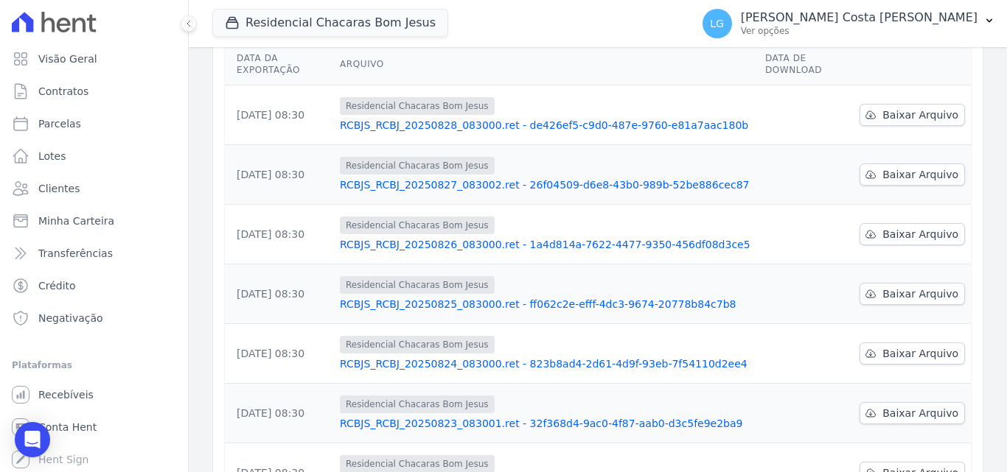
scroll to position [442, 0]
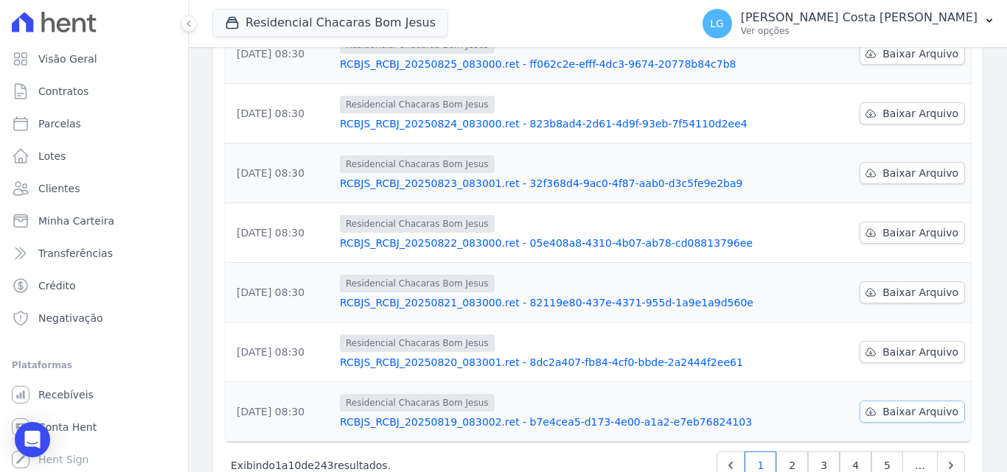
click at [897, 405] on span "Baixar Arquivo" at bounding box center [920, 412] width 76 height 15
click at [985, 362] on div "Exportações de Retorno Gerar arquivo de retorno avulso Para qual empreendimento…" at bounding box center [598, 62] width 818 height 914
click at [906, 345] on span "Baixar Arquivo" at bounding box center [920, 352] width 76 height 15
click at [910, 285] on span "Baixar Arquivo" at bounding box center [920, 292] width 76 height 15
click at [913, 225] on span "Baixar Arquivo" at bounding box center [920, 232] width 76 height 15
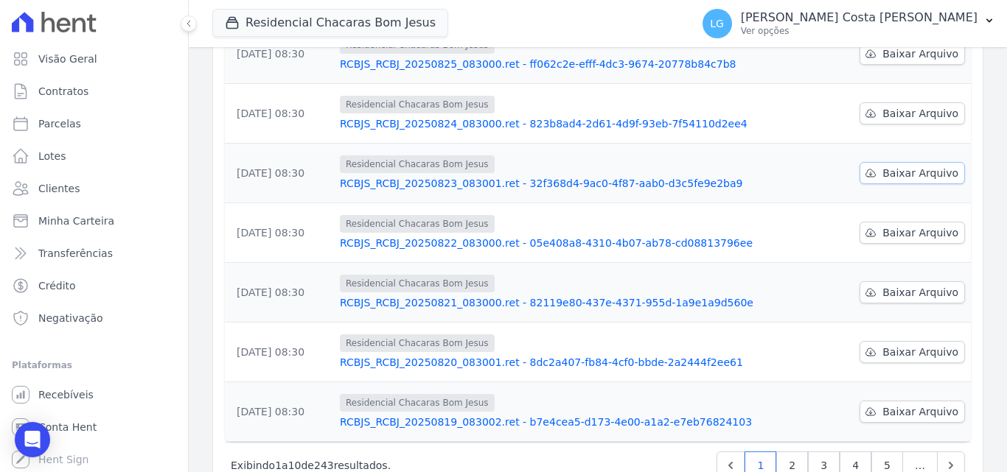
click at [910, 166] on span "Baixar Arquivo" at bounding box center [920, 173] width 76 height 15
click at [909, 106] on span "Baixar Arquivo" at bounding box center [920, 113] width 76 height 15
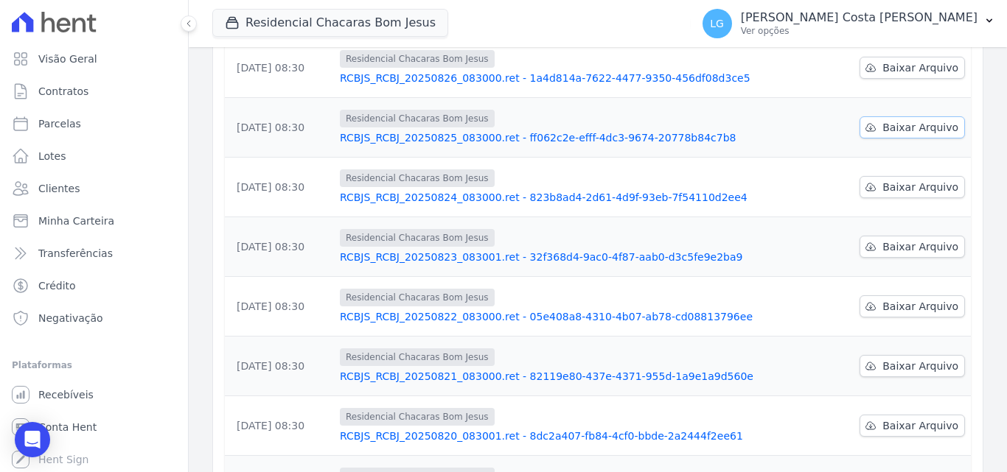
click at [893, 120] on span "Baixar Arquivo" at bounding box center [920, 127] width 76 height 15
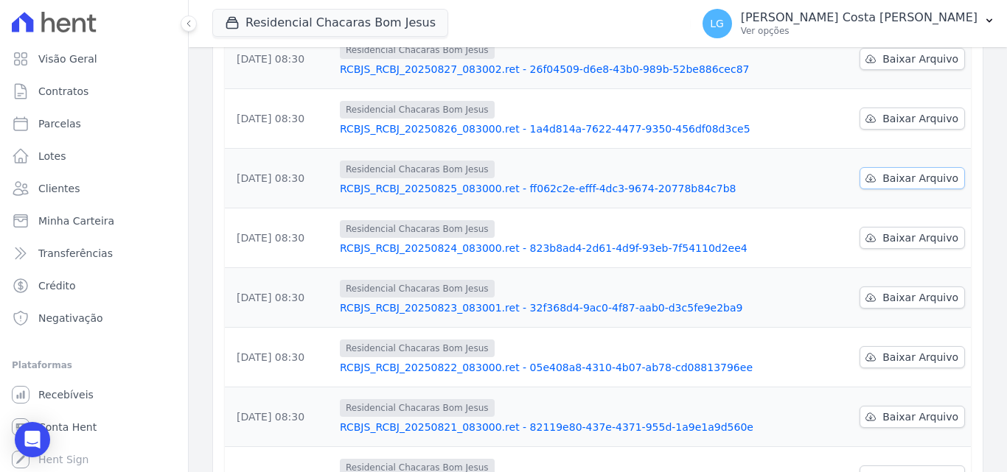
scroll to position [295, 0]
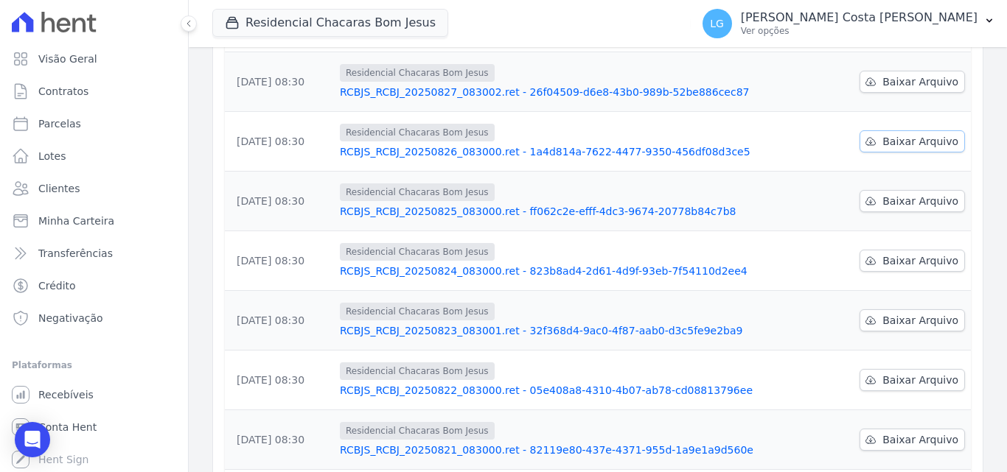
click at [894, 134] on span "Baixar Arquivo" at bounding box center [920, 141] width 76 height 15
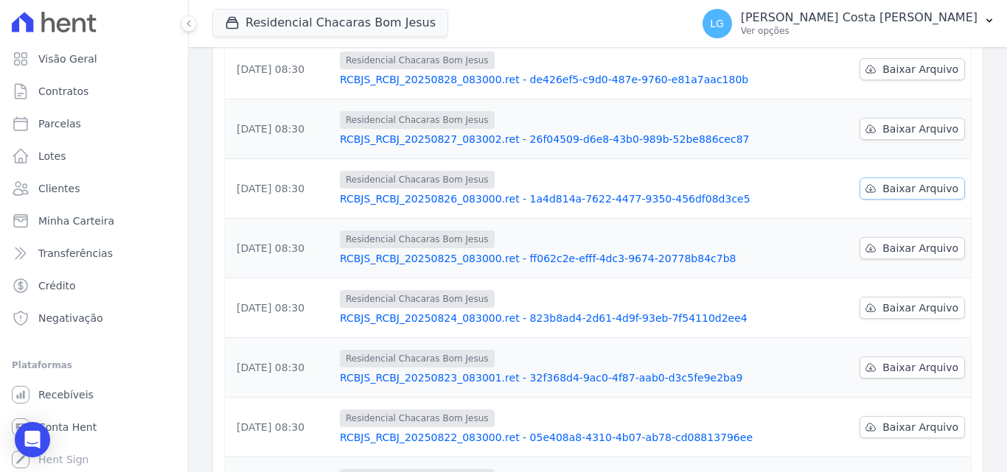
scroll to position [221, 0]
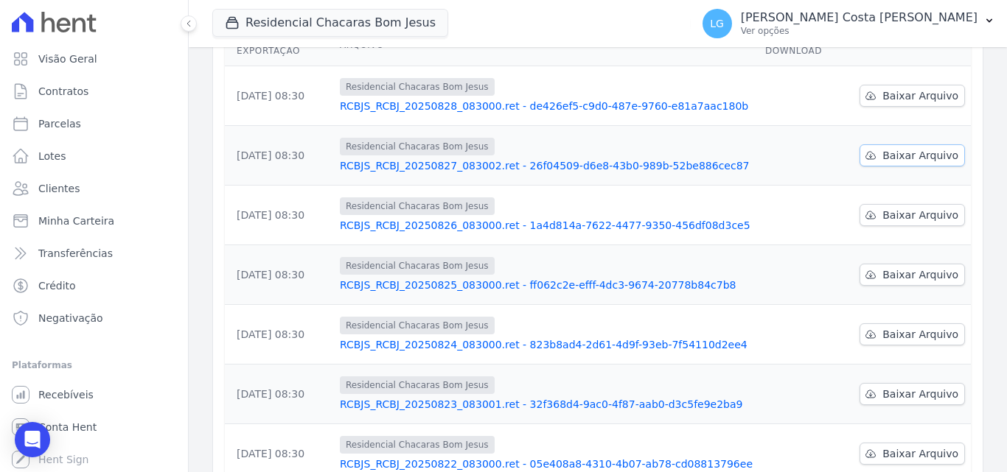
click at [889, 148] on span "Baixar Arquivo" at bounding box center [920, 155] width 76 height 15
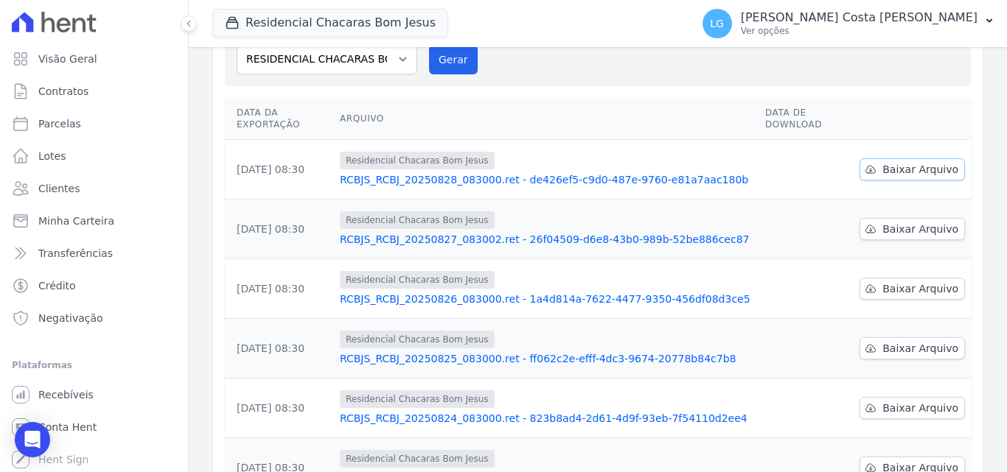
click at [918, 162] on span "Baixar Arquivo" at bounding box center [920, 169] width 76 height 15
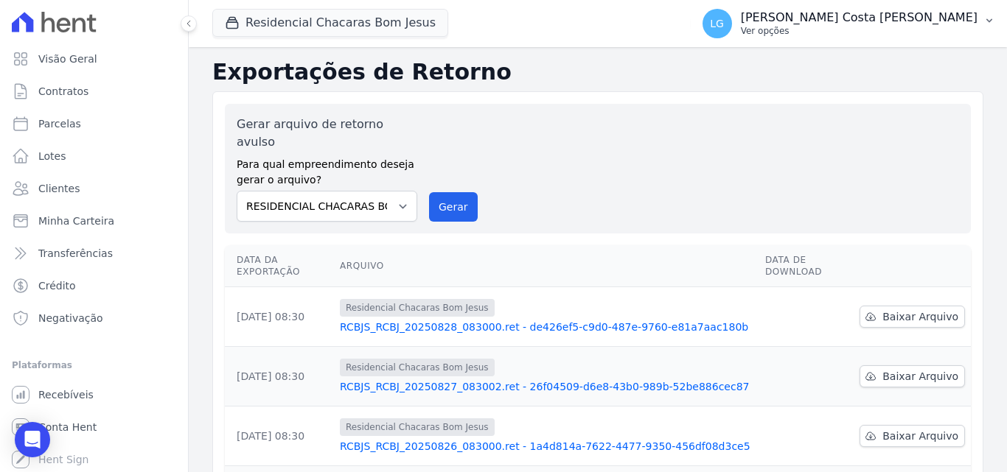
click at [857, 22] on p "Luiz Guilherme Costa Nascimento" at bounding box center [859, 17] width 237 height 15
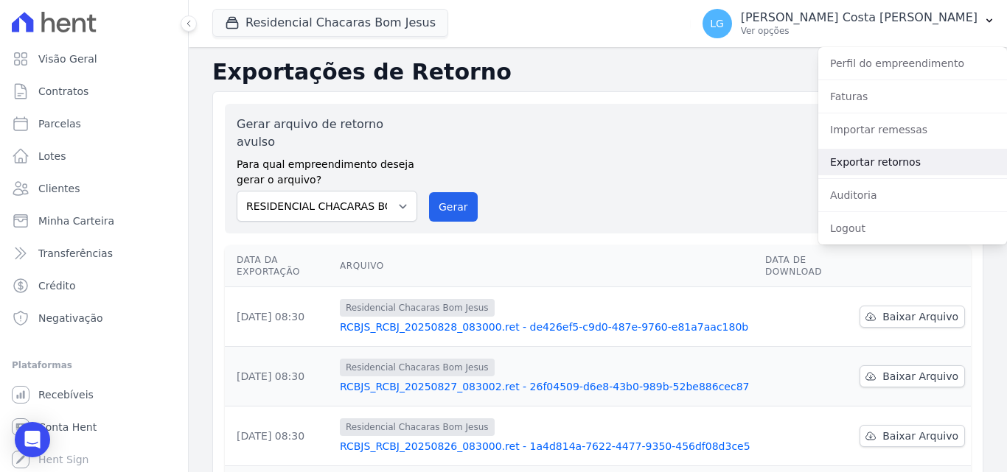
click at [875, 161] on link "Exportar retornos" at bounding box center [912, 162] width 189 height 27
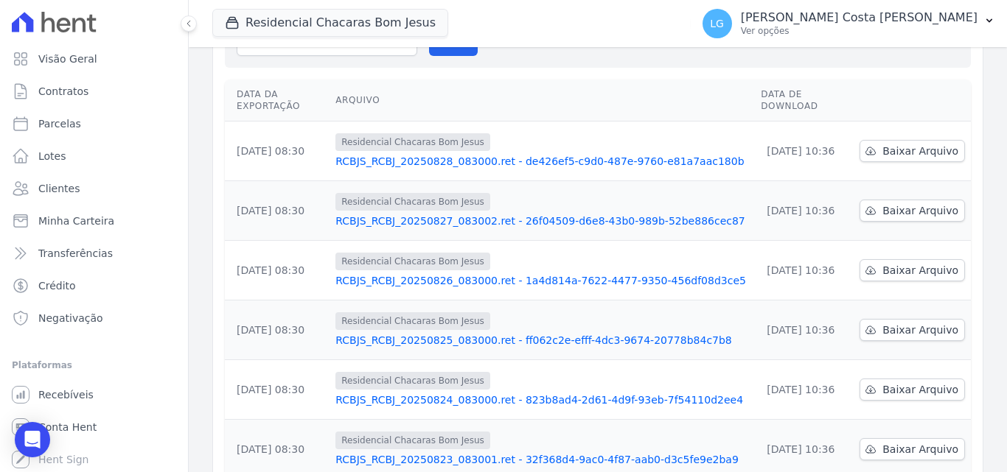
scroll to position [442, 0]
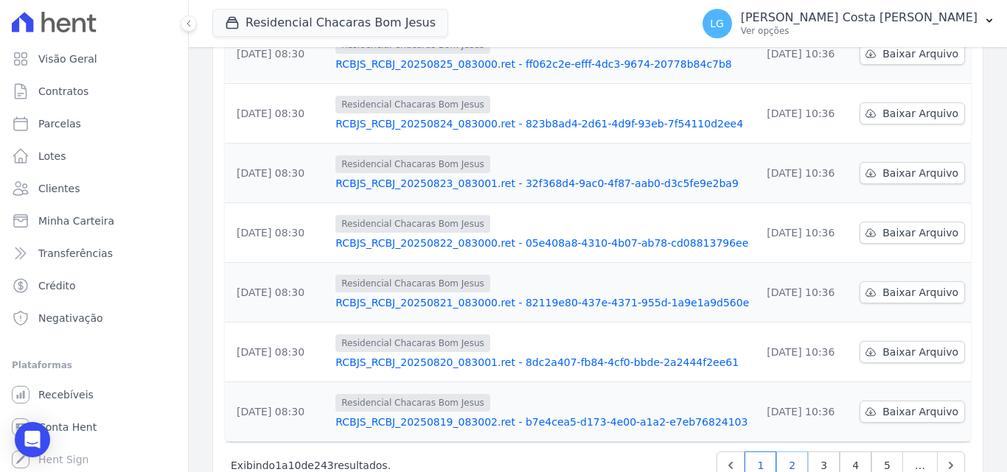
click at [780, 452] on link "2" at bounding box center [792, 466] width 32 height 28
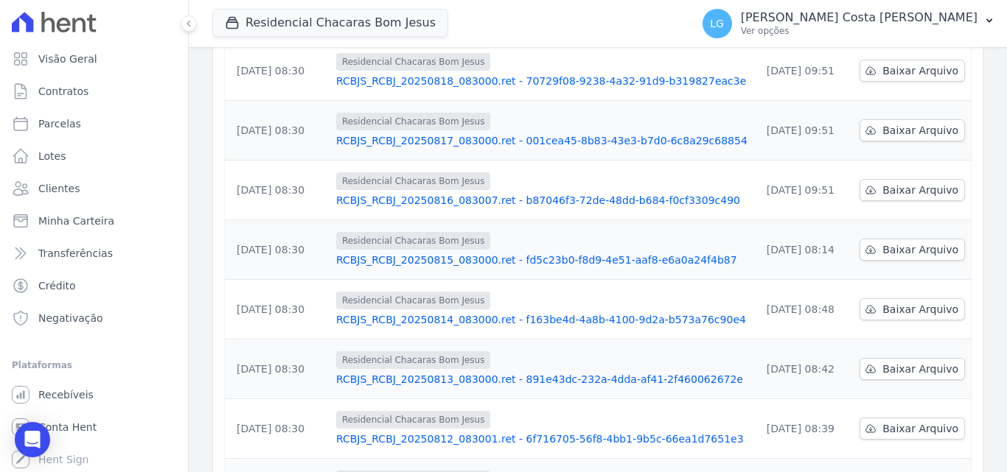
scroll to position [459, 0]
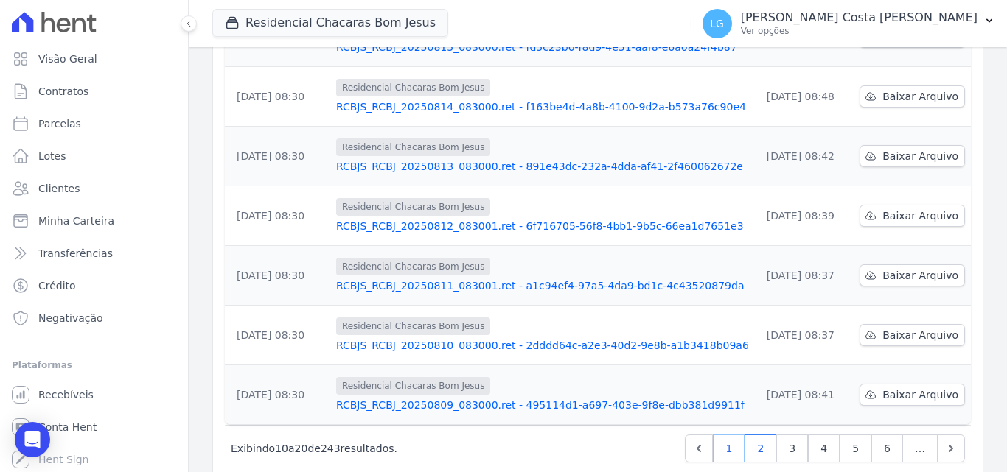
click at [729, 435] on link "1" at bounding box center [729, 449] width 32 height 28
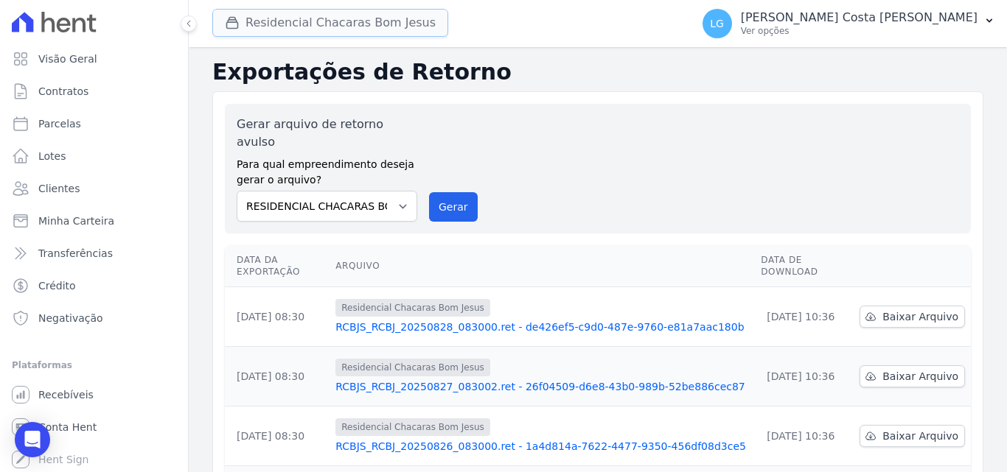
click at [329, 19] on button "Residencial Chacaras Bom Jesus" at bounding box center [330, 23] width 236 height 28
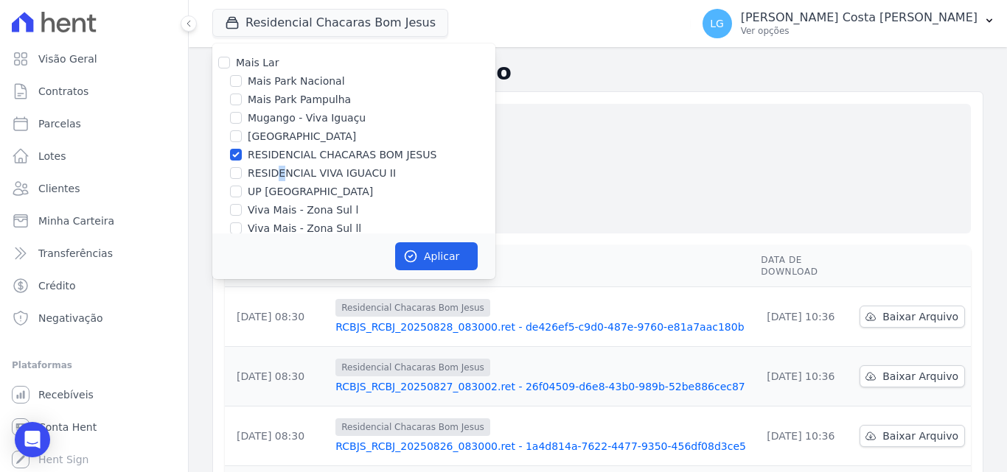
click at [277, 169] on label "RESIDENCIAL VIVA IGUACU II" at bounding box center [322, 173] width 148 height 15
click at [276, 149] on label "RESIDENCIAL CHACARAS BOM JESUS" at bounding box center [342, 154] width 189 height 15
click at [242, 149] on input "RESIDENCIAL CHACARAS BOM JESUS" at bounding box center [236, 155] width 12 height 12
checkbox input "false"
click at [338, 174] on label "RESIDENCIAL VIVA IGUACU II" at bounding box center [322, 173] width 148 height 15
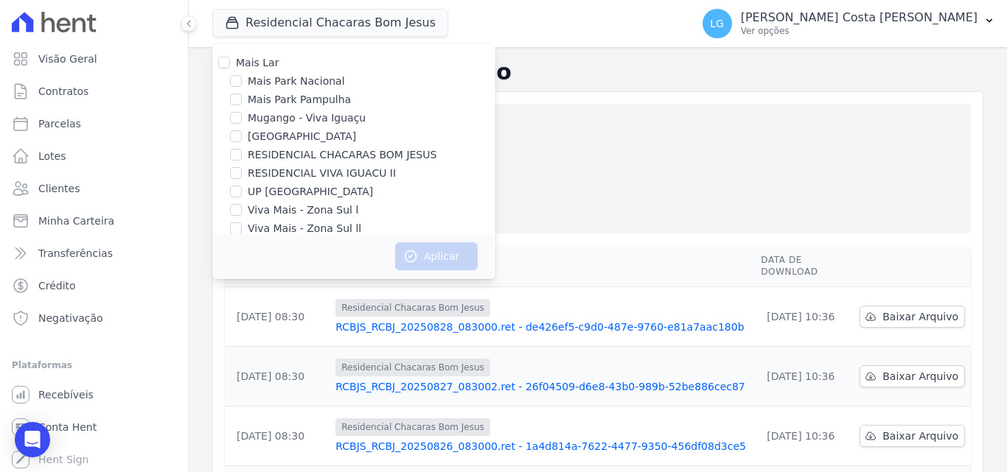
click at [242, 174] on input "RESIDENCIAL VIVA IGUACU II" at bounding box center [236, 173] width 12 height 12
checkbox input "true"
click at [432, 257] on button "Aplicar" at bounding box center [436, 256] width 83 height 28
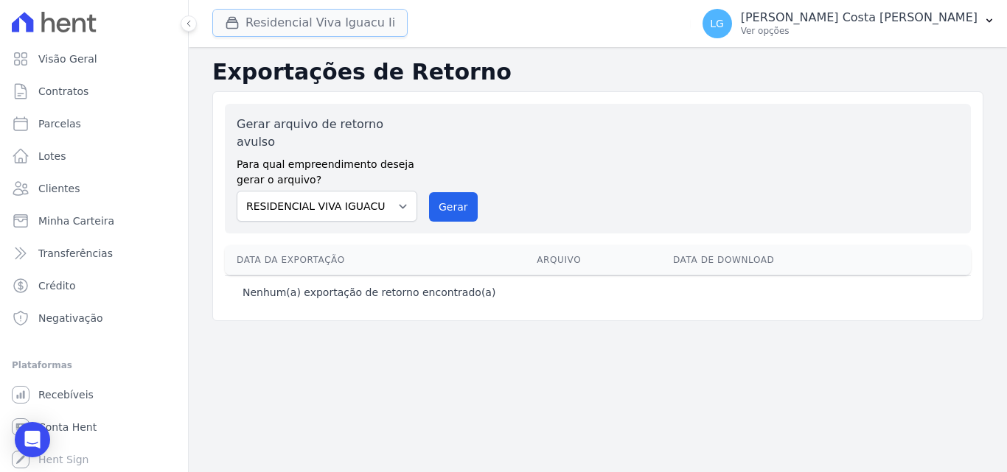
click at [352, 14] on button "Residencial Viva Iguacu Ii" at bounding box center [309, 23] width 195 height 28
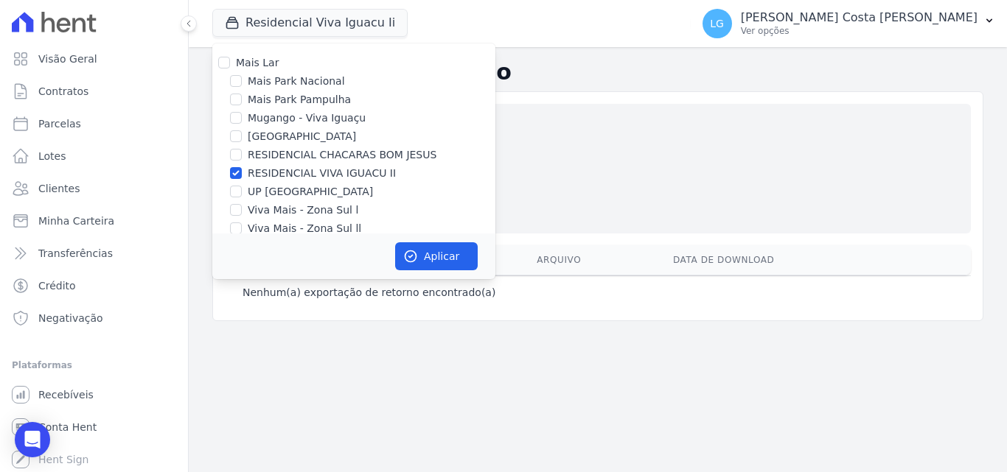
click at [290, 194] on label "UP Nova Iguaçu" at bounding box center [310, 191] width 125 height 15
click at [242, 194] on input "UP Nova Iguaçu" at bounding box center [236, 192] width 12 height 12
checkbox input "true"
click at [290, 174] on label "RESIDENCIAL VIVA IGUACU II" at bounding box center [322, 173] width 148 height 15
click at [242, 174] on input "RESIDENCIAL VIVA IGUACU II" at bounding box center [236, 173] width 12 height 12
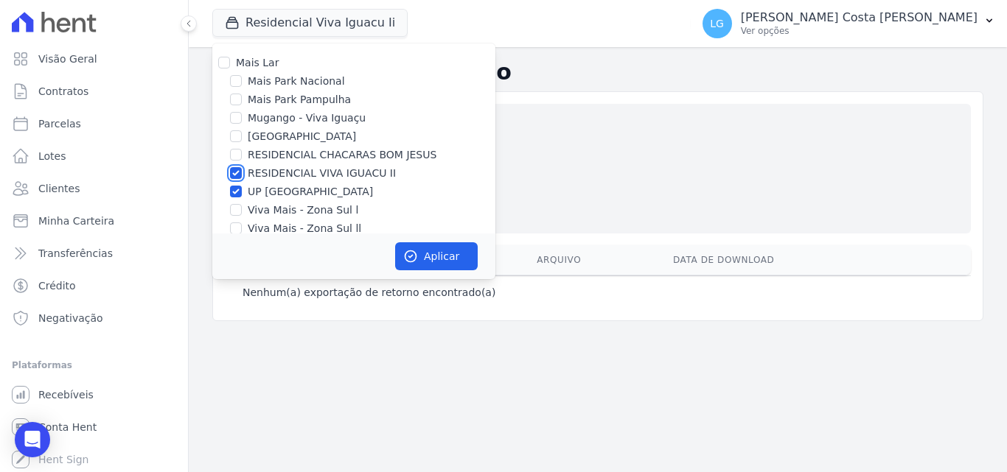
checkbox input "false"
click at [447, 253] on button "Aplicar" at bounding box center [436, 256] width 83 height 28
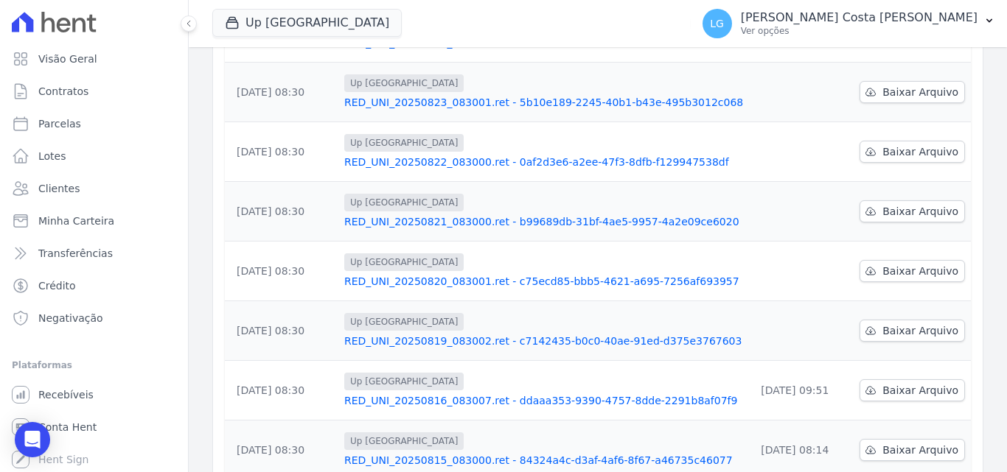
scroll to position [368, 0]
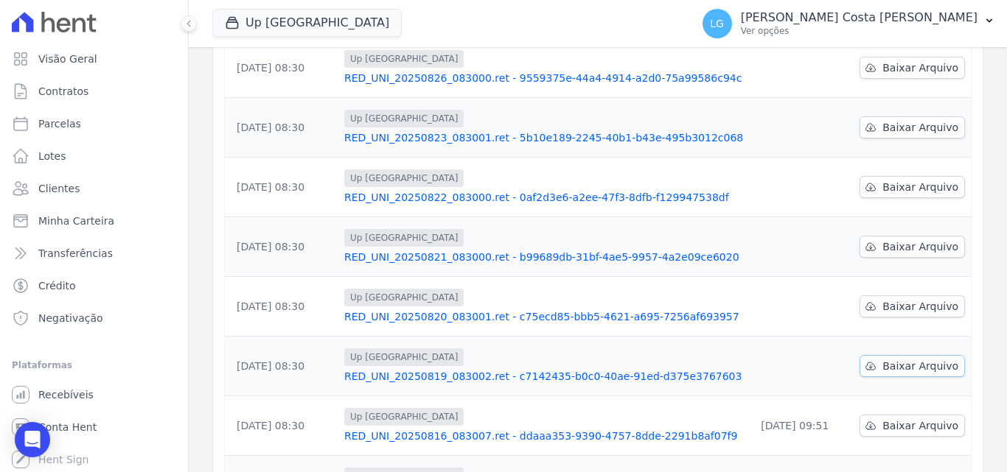
click at [883, 359] on span "Baixar Arquivo" at bounding box center [920, 366] width 76 height 15
click at [979, 325] on div "Data da Exportação Arquivo Data de Download 28/08/2025, 08:30 Up Nova Iguaçu RE…" at bounding box center [597, 196] width 793 height 651
click at [923, 299] on span "Baixar Arquivo" at bounding box center [920, 306] width 76 height 15
click at [932, 239] on span "Baixar Arquivo" at bounding box center [920, 246] width 76 height 15
click at [924, 180] on span "Baixar Arquivo" at bounding box center [920, 187] width 76 height 15
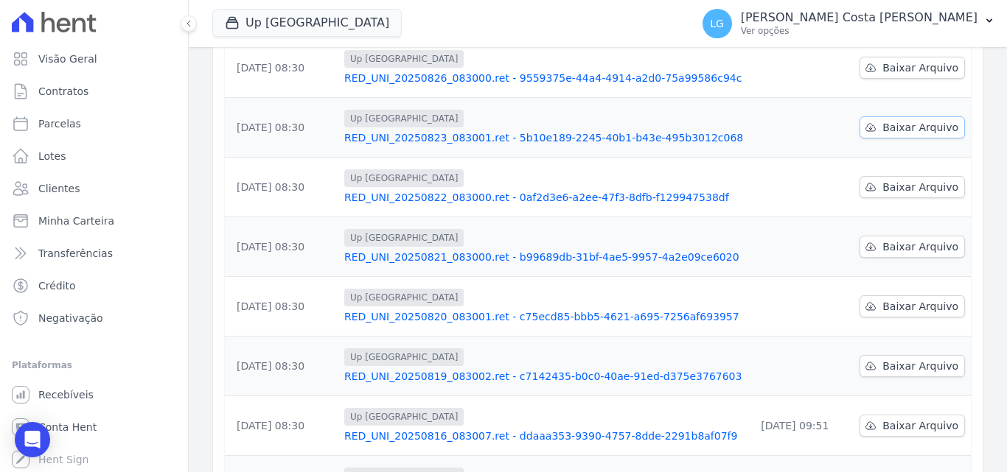
click at [919, 116] on link "Baixar Arquivo" at bounding box center [911, 127] width 105 height 22
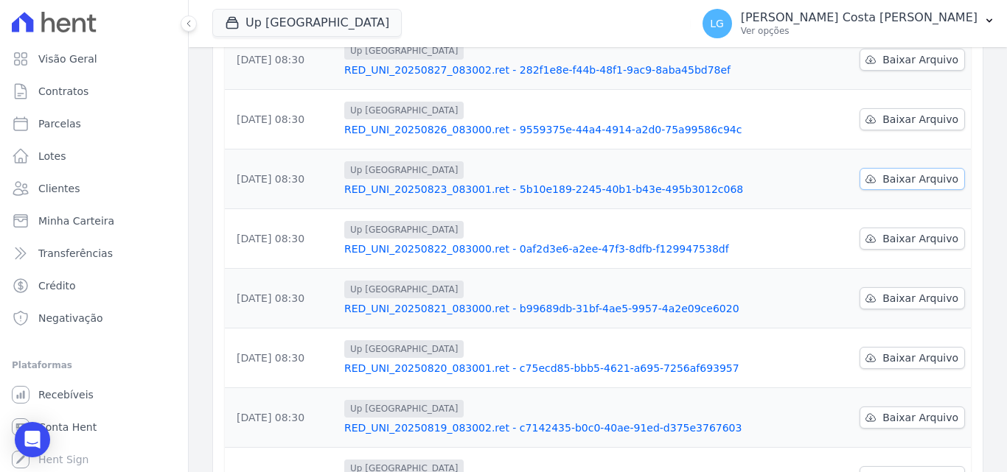
scroll to position [295, 0]
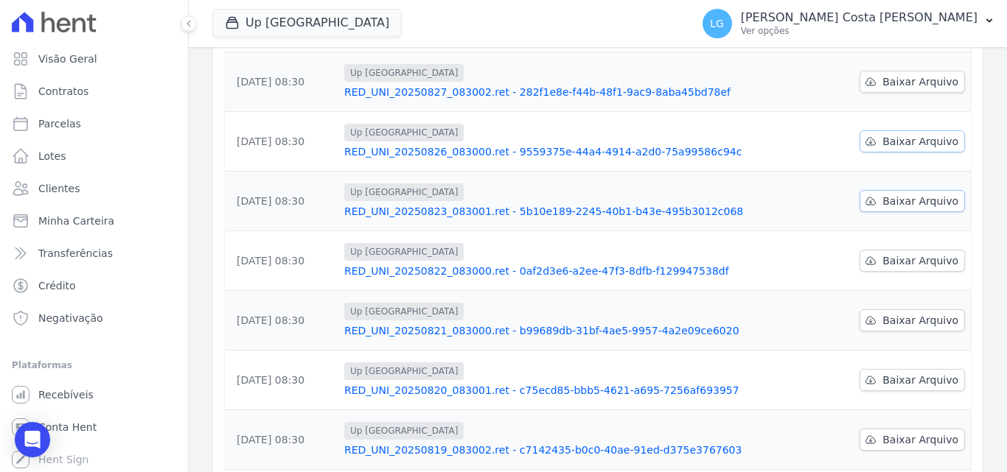
click at [918, 134] on span "Baixar Arquivo" at bounding box center [920, 141] width 76 height 15
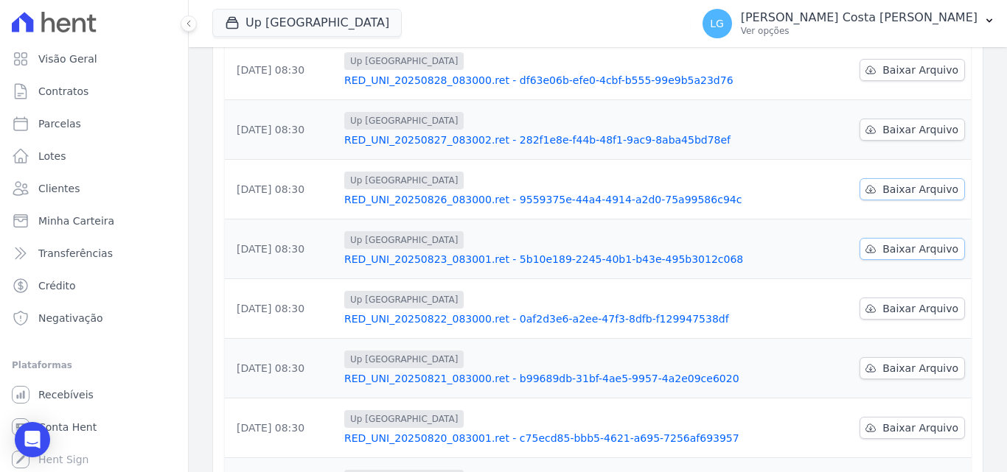
scroll to position [221, 0]
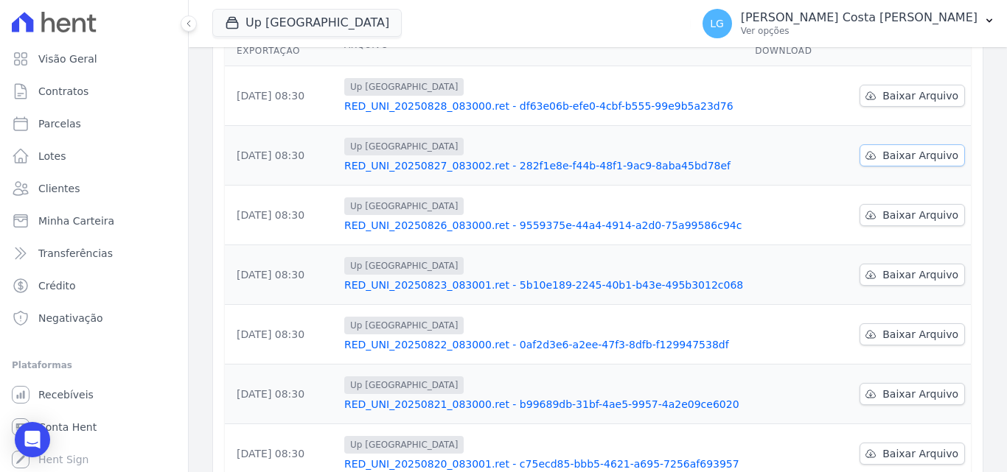
click at [915, 148] on span "Baixar Arquivo" at bounding box center [920, 155] width 76 height 15
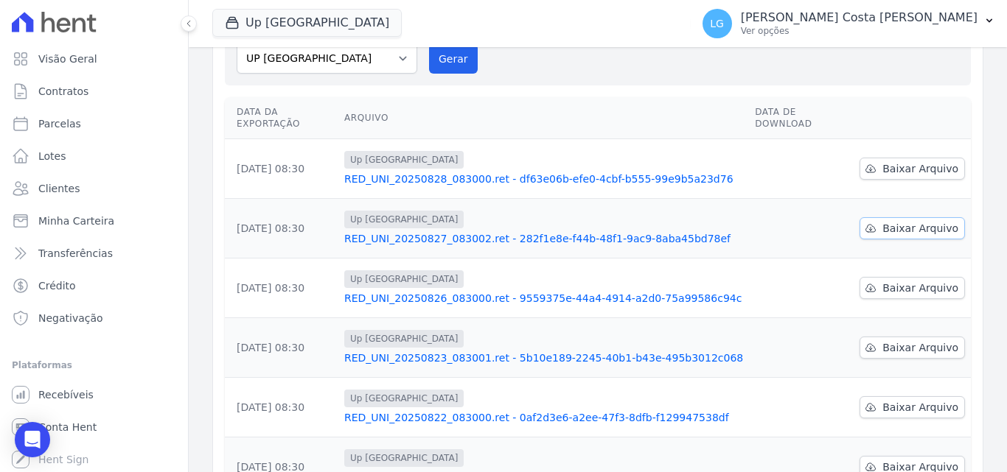
scroll to position [147, 0]
click at [914, 162] on span "Baixar Arquivo" at bounding box center [920, 169] width 76 height 15
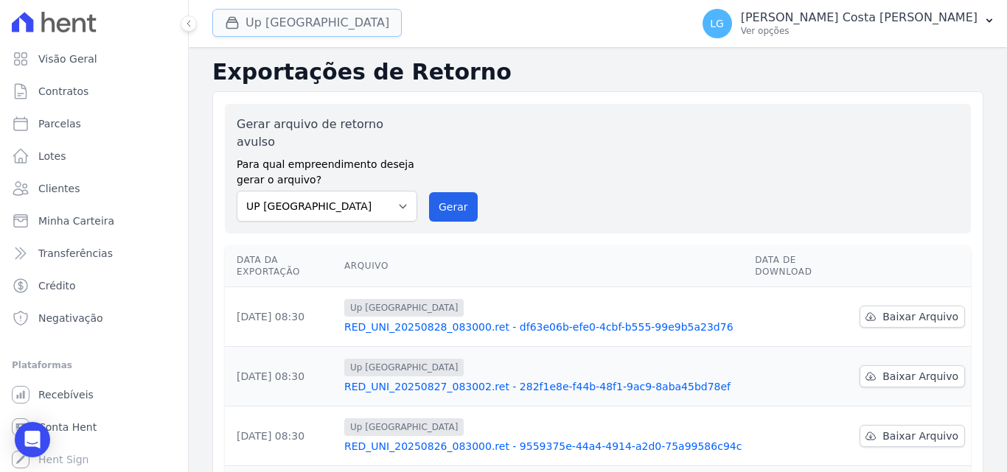
click at [307, 24] on button "Up Nova Iguaçu" at bounding box center [306, 23] width 189 height 28
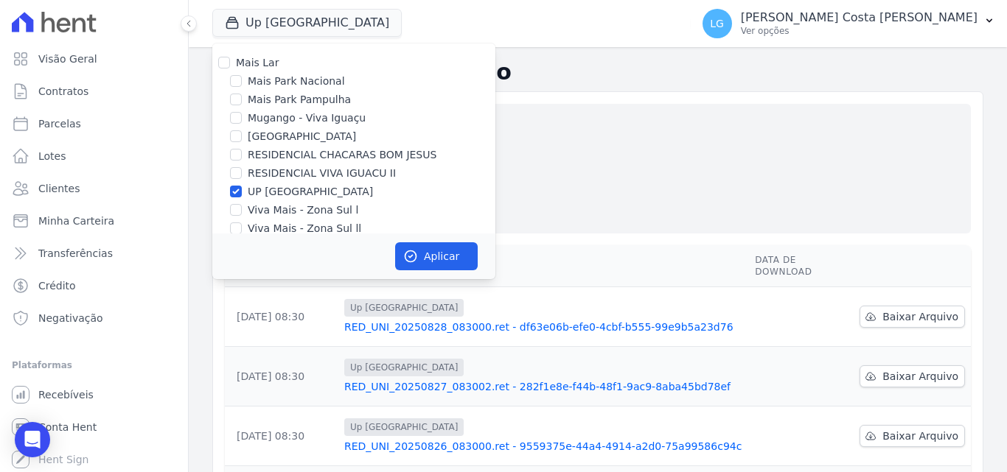
click at [265, 210] on label "Viva Mais - Zona Sul l" at bounding box center [303, 210] width 111 height 15
click at [242, 210] on input "Viva Mais - Zona Sul l" at bounding box center [236, 210] width 12 height 12
checkbox input "true"
click at [270, 190] on label "UP Nova Iguaçu" at bounding box center [310, 191] width 125 height 15
click at [242, 190] on input "UP Nova Iguaçu" at bounding box center [236, 192] width 12 height 12
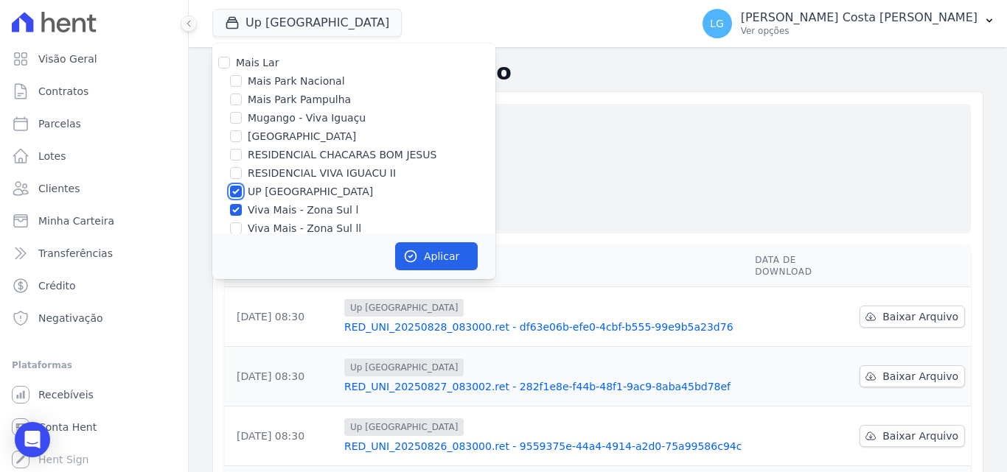
checkbox input "false"
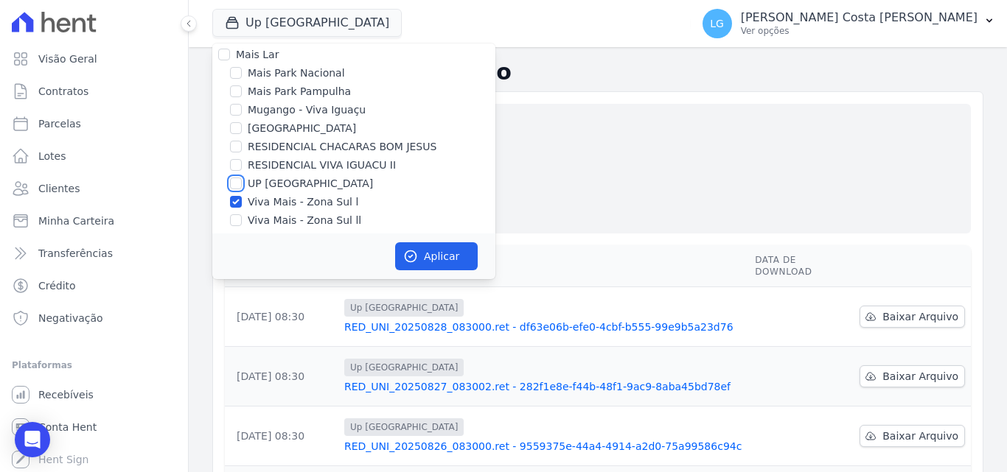
scroll to position [15, 0]
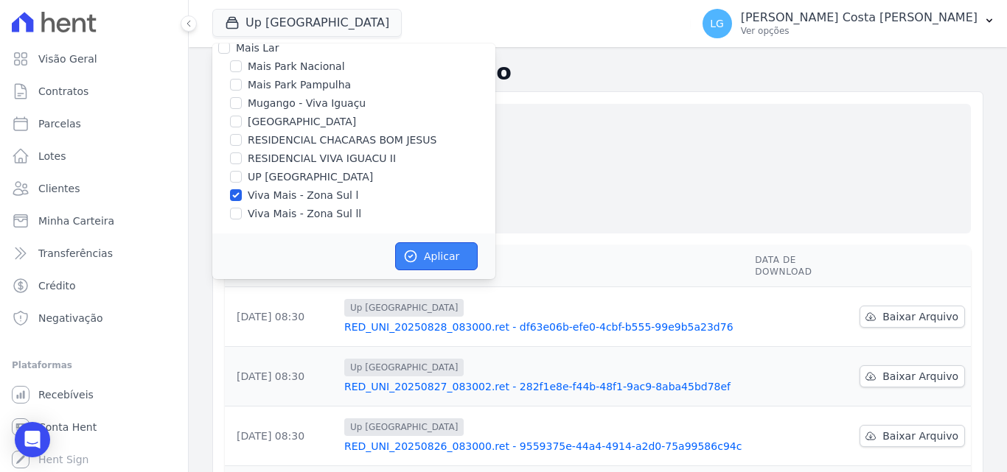
click at [424, 253] on button "Aplicar" at bounding box center [436, 256] width 83 height 28
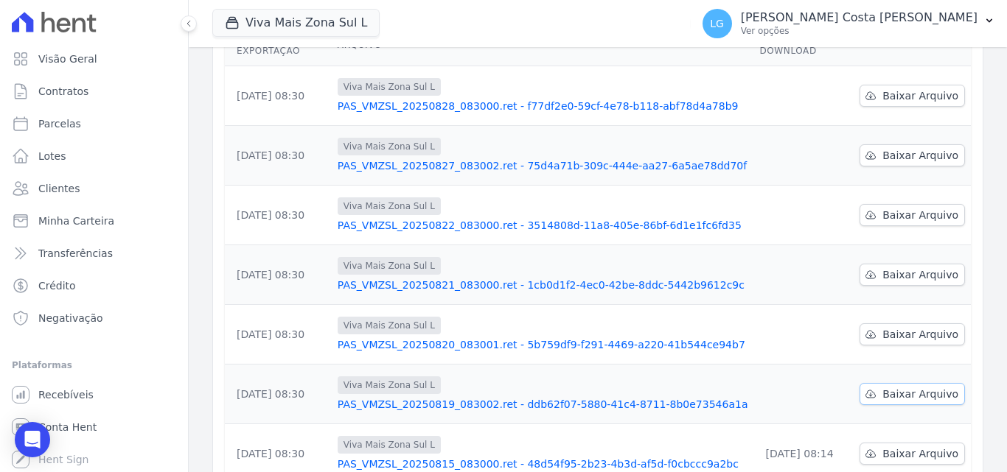
scroll to position [147, 0]
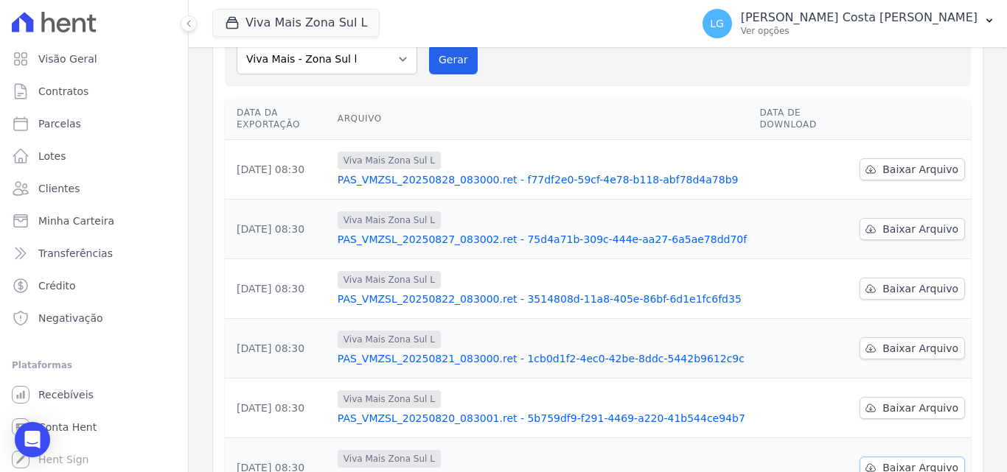
click at [900, 457] on link "Baixar Arquivo" at bounding box center [911, 468] width 105 height 22
click at [931, 401] on span "Baixar Arquivo" at bounding box center [920, 408] width 76 height 15
click at [921, 341] on span "Baixar Arquivo" at bounding box center [920, 348] width 76 height 15
click at [921, 281] on span "Baixar Arquivo" at bounding box center [920, 288] width 76 height 15
click at [922, 222] on span "Baixar Arquivo" at bounding box center [920, 229] width 76 height 15
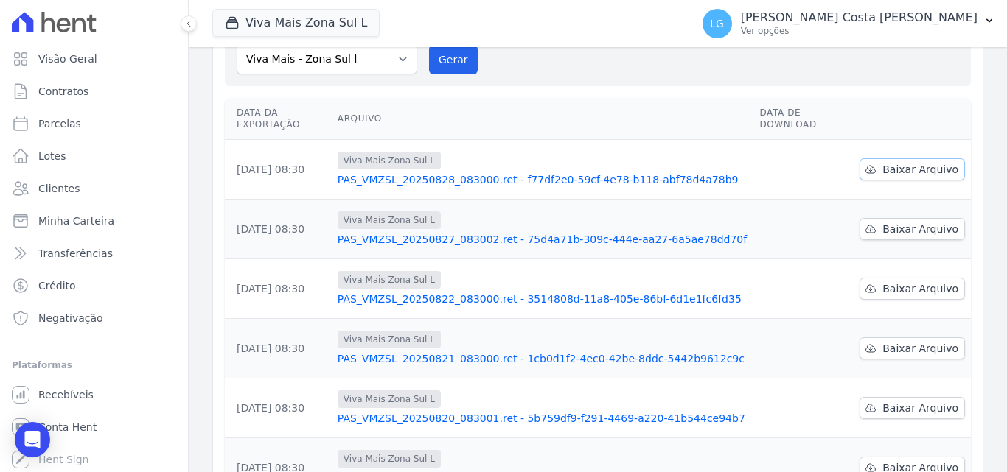
click at [920, 162] on span "Baixar Arquivo" at bounding box center [920, 169] width 76 height 15
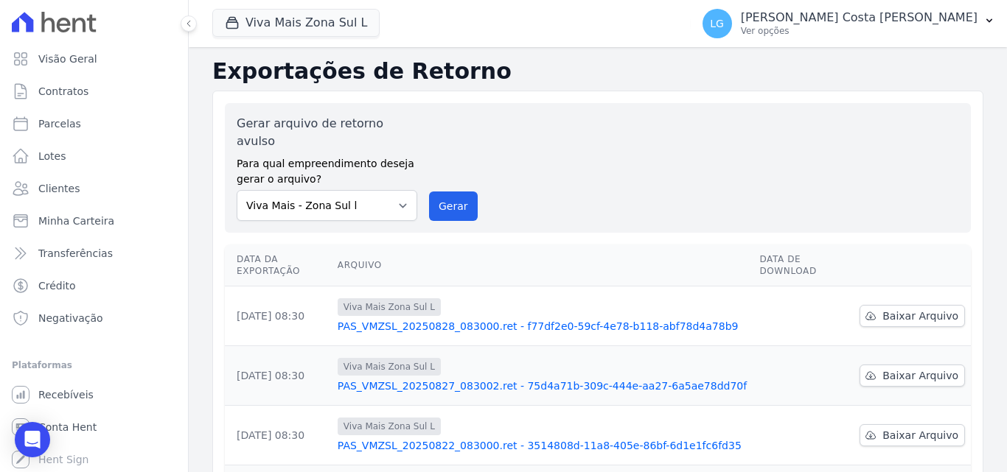
scroll to position [0, 0]
click at [336, 18] on button "Viva Mais Zona Sul L" at bounding box center [295, 23] width 167 height 28
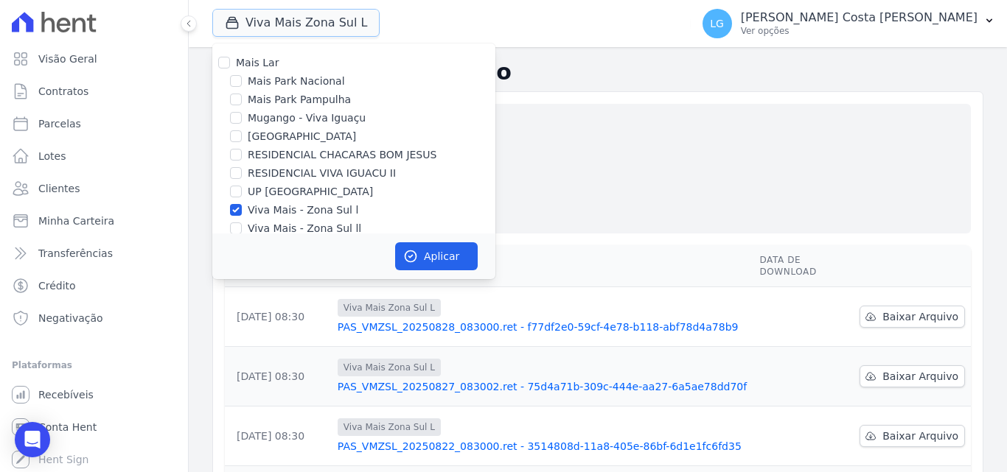
scroll to position [15, 0]
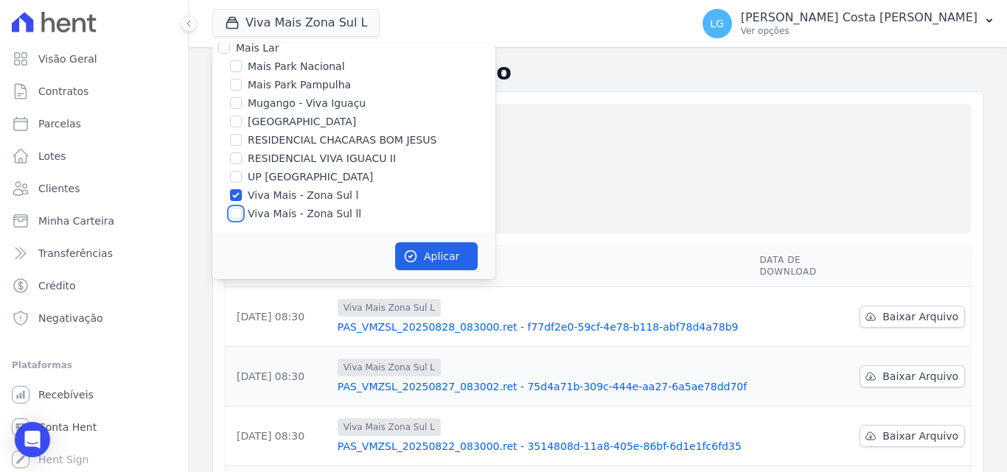
click at [237, 215] on input "Viva Mais - Zona Sul ll" at bounding box center [236, 214] width 12 height 12
checkbox input "true"
click at [237, 198] on input "Viva Mais - Zona Sul l" at bounding box center [236, 195] width 12 height 12
checkbox input "false"
click at [432, 251] on button "Aplicar" at bounding box center [436, 256] width 83 height 28
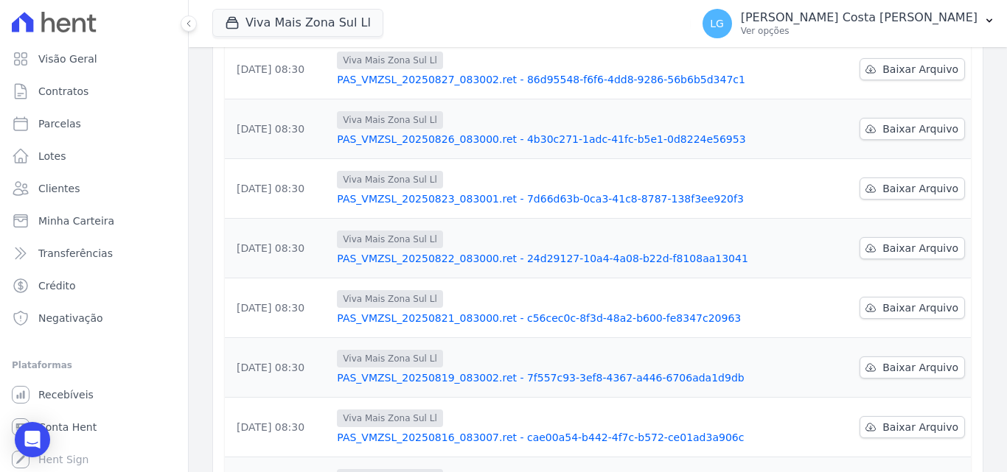
scroll to position [221, 0]
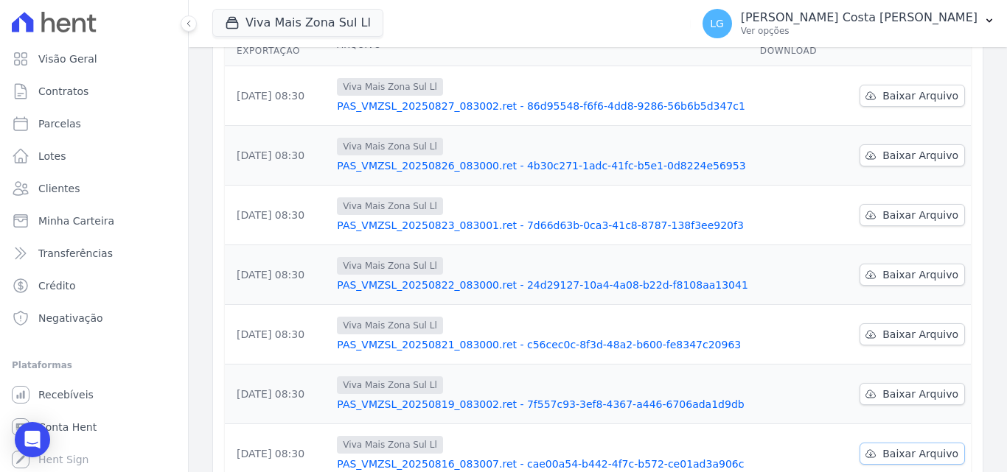
click at [899, 447] on span "Baixar Arquivo" at bounding box center [920, 454] width 76 height 15
click at [916, 424] on td "Baixar Arquivo" at bounding box center [911, 454] width 117 height 60
click at [915, 387] on span "Baixar Arquivo" at bounding box center [920, 394] width 76 height 15
click at [914, 327] on span "Baixar Arquivo" at bounding box center [920, 334] width 76 height 15
click at [910, 267] on span "Baixar Arquivo" at bounding box center [920, 274] width 76 height 15
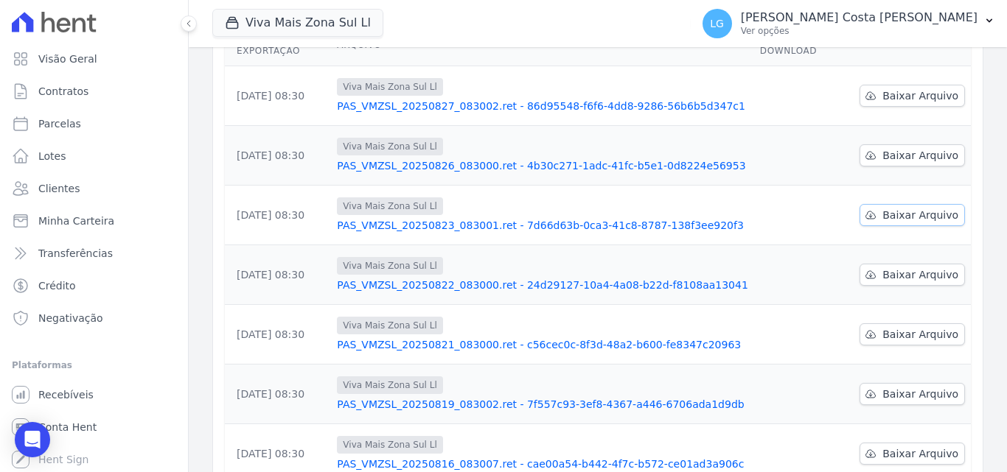
click at [906, 208] on span "Baixar Arquivo" at bounding box center [920, 215] width 76 height 15
click at [908, 148] on span "Baixar Arquivo" at bounding box center [920, 155] width 76 height 15
click at [907, 88] on span "Baixar Arquivo" at bounding box center [920, 95] width 76 height 15
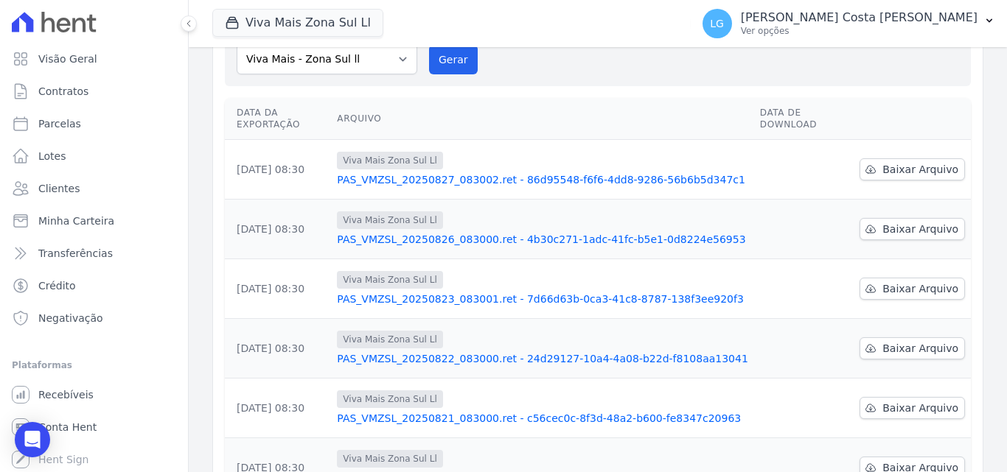
scroll to position [0, 0]
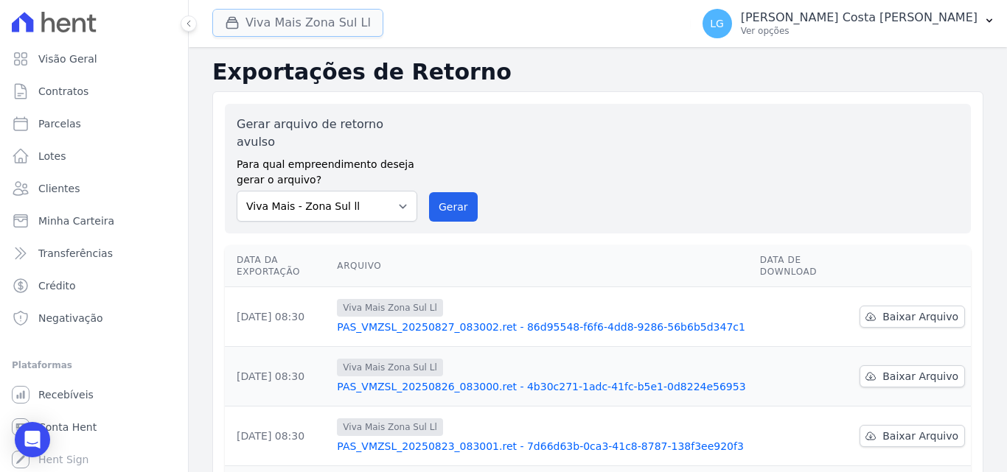
click at [345, 24] on button "Viva Mais Zona Sul Ll" at bounding box center [297, 23] width 171 height 28
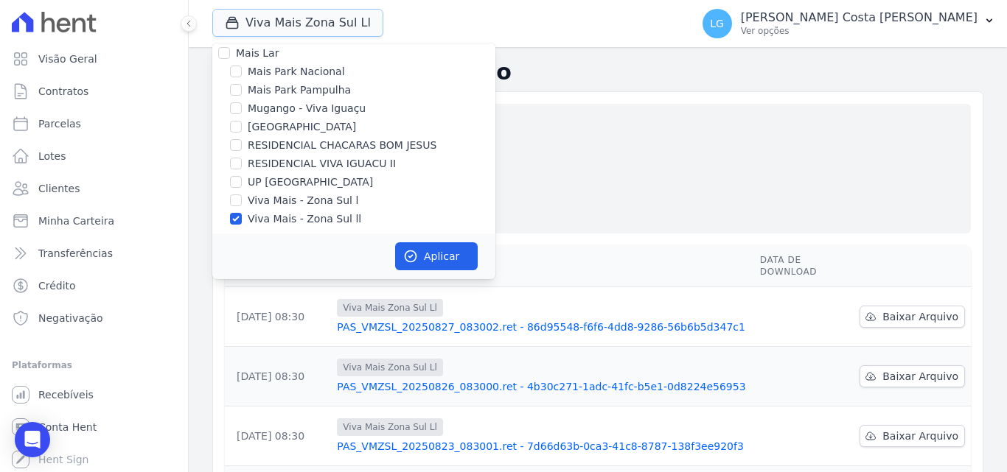
scroll to position [15, 0]
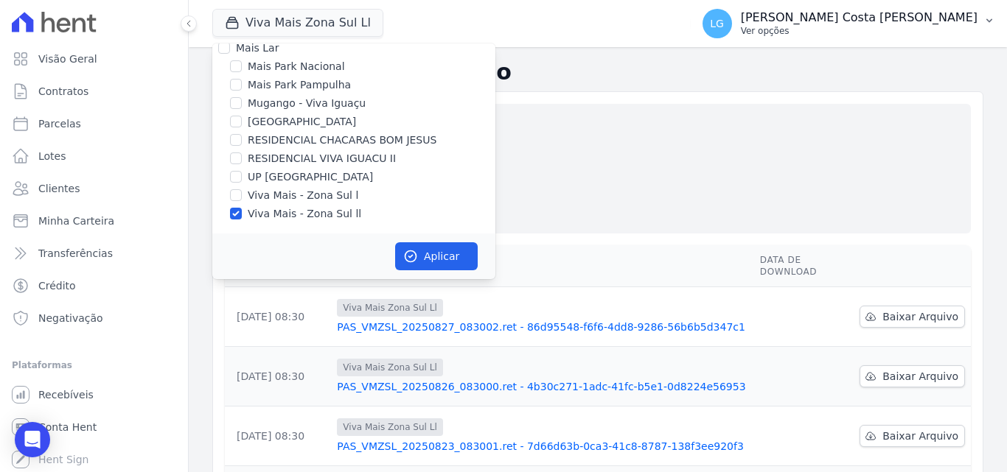
click at [823, 24] on p "Luiz Guilherme Costa Nascimento" at bounding box center [859, 17] width 237 height 15
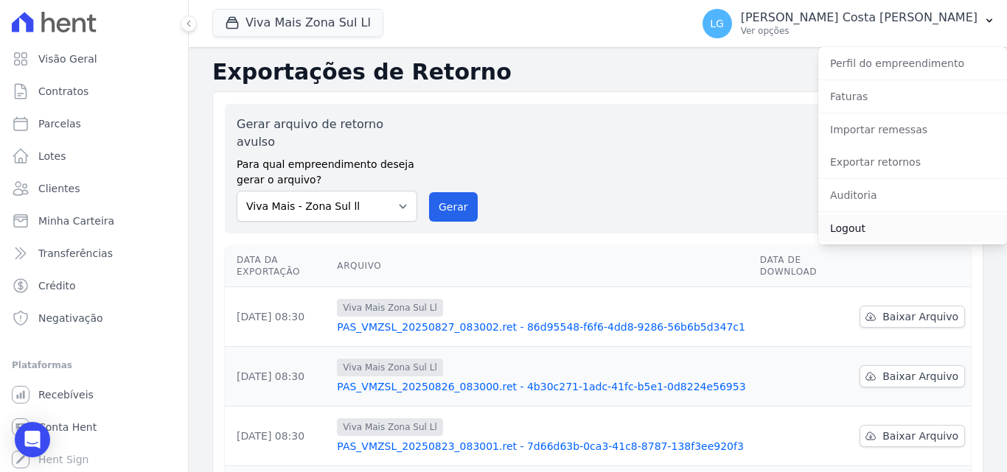
click at [859, 228] on link "Logout" at bounding box center [912, 228] width 189 height 27
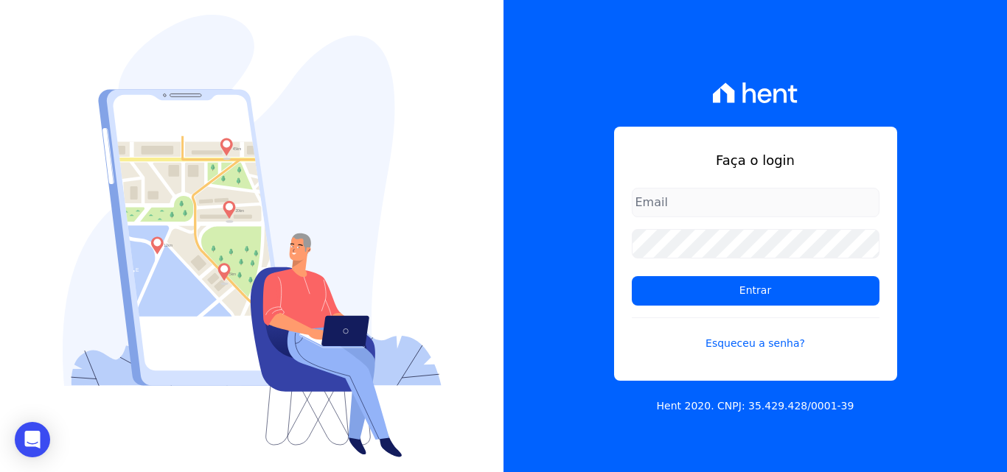
type input "[PERSON_NAME][EMAIL_ADDRESS][PERSON_NAME][DOMAIN_NAME]"
